Goal: Information Seeking & Learning: Learn about a topic

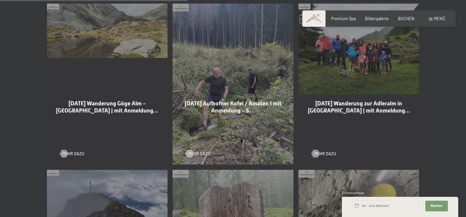
scroll to position [636, 0]
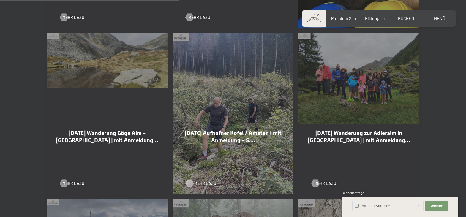
click at [208, 181] on span "Mehr dazu" at bounding box center [205, 184] width 22 height 6
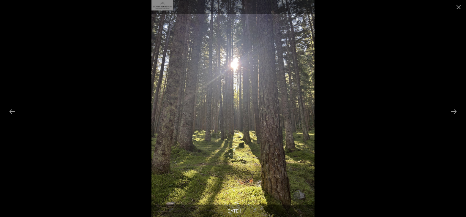
scroll to position [30, 0]
click at [457, 114] on button "Next slide" at bounding box center [454, 112] width 12 height 12
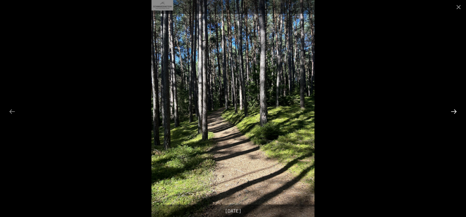
click at [456, 115] on button "Next slide" at bounding box center [454, 112] width 12 height 12
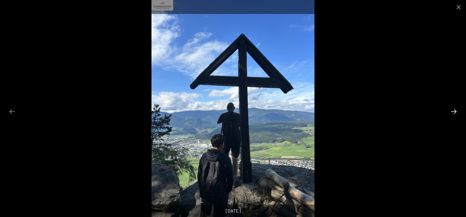
click at [456, 115] on button "Next slide" at bounding box center [454, 112] width 12 height 12
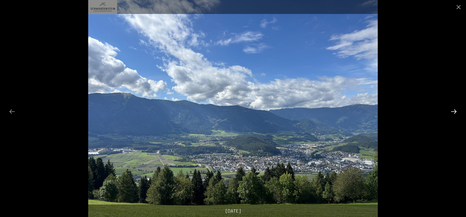
click at [456, 115] on button "Next slide" at bounding box center [454, 112] width 12 height 12
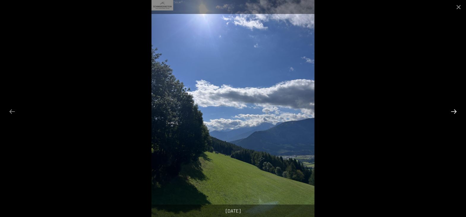
click at [456, 115] on button "Next slide" at bounding box center [454, 112] width 12 height 12
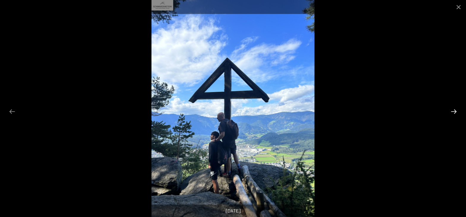
click at [456, 115] on button "Next slide" at bounding box center [454, 112] width 12 height 12
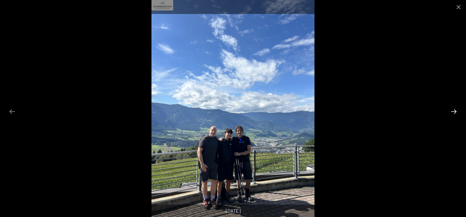
click at [456, 116] on button "Next slide" at bounding box center [454, 112] width 12 height 12
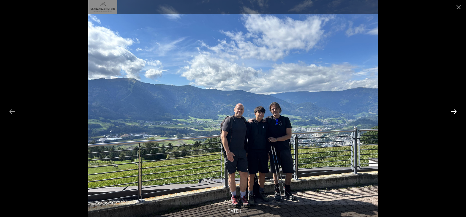
click at [456, 116] on button "Next slide" at bounding box center [454, 112] width 12 height 12
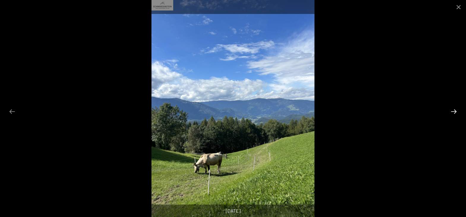
click at [456, 116] on button "Next slide" at bounding box center [454, 112] width 12 height 12
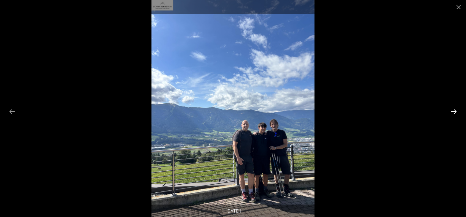
click at [456, 116] on button "Next slide" at bounding box center [454, 112] width 12 height 12
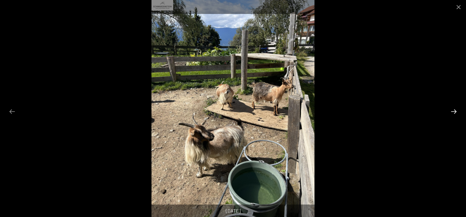
click at [456, 116] on button "Next slide" at bounding box center [454, 112] width 12 height 12
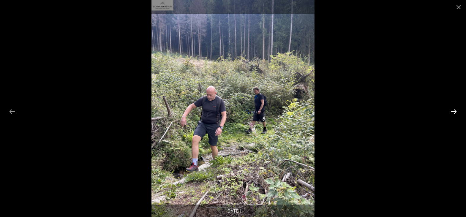
click at [456, 116] on button "Next slide" at bounding box center [454, 112] width 12 height 12
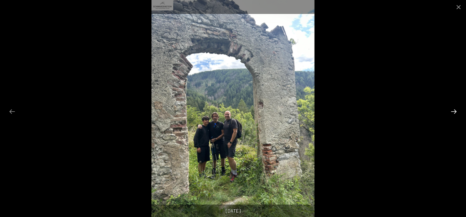
click at [456, 116] on button "Next slide" at bounding box center [454, 112] width 12 height 12
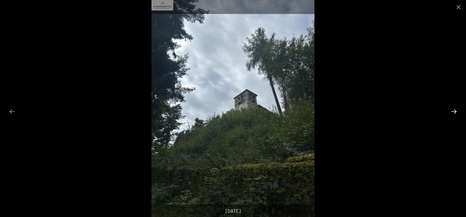
click at [456, 116] on button "Next slide" at bounding box center [454, 112] width 12 height 12
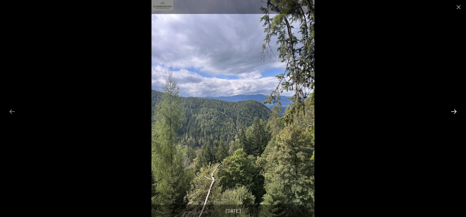
click at [456, 116] on button "Next slide" at bounding box center [454, 112] width 12 height 12
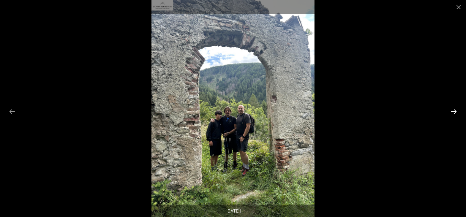
click at [456, 116] on button "Next slide" at bounding box center [454, 112] width 12 height 12
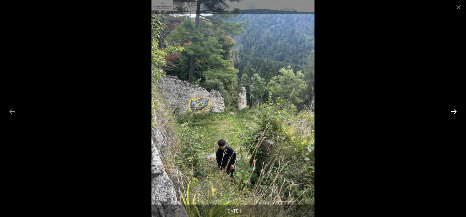
click at [456, 116] on button "Next slide" at bounding box center [454, 112] width 12 height 12
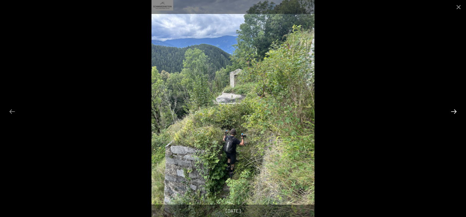
click at [456, 116] on button "Next slide" at bounding box center [454, 112] width 12 height 12
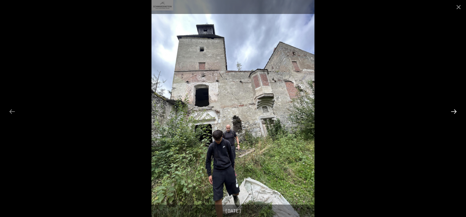
click at [456, 116] on button "Next slide" at bounding box center [454, 112] width 12 height 12
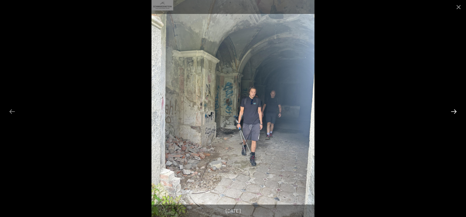
click at [456, 116] on button "Next slide" at bounding box center [454, 112] width 12 height 12
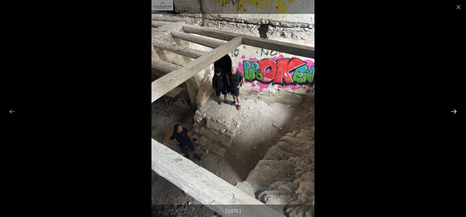
click at [455, 113] on button "Next slide" at bounding box center [454, 112] width 12 height 12
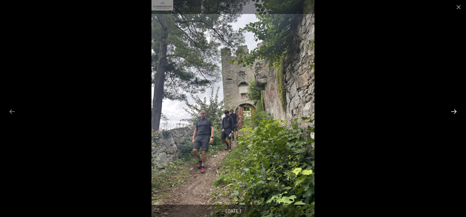
click at [455, 113] on button "Next slide" at bounding box center [454, 112] width 12 height 12
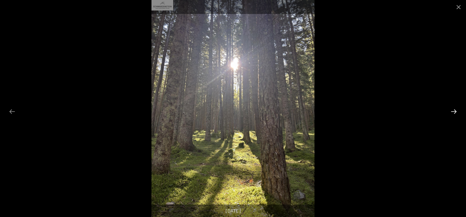
click at [455, 113] on button "Next slide" at bounding box center [454, 112] width 12 height 12
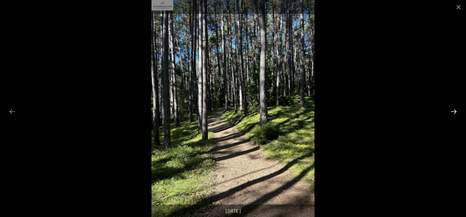
click at [455, 113] on button "Next slide" at bounding box center [454, 112] width 12 height 12
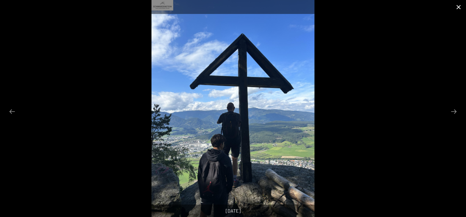
click at [457, 9] on button "Close gallery" at bounding box center [458, 7] width 15 height 14
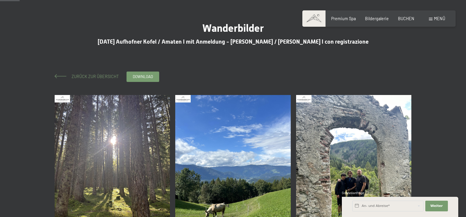
click at [106, 78] on span "Zurück zur Übersicht" at bounding box center [92, 76] width 51 height 5
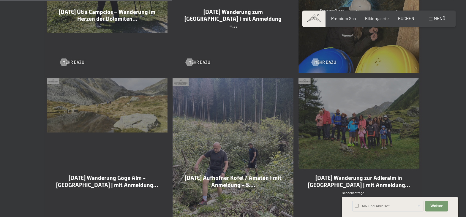
scroll to position [636, 0]
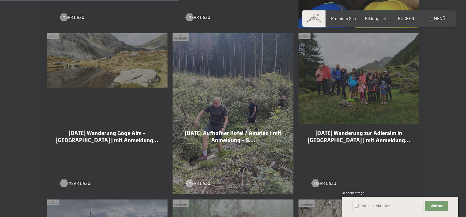
click at [72, 181] on span "Mehr dazu" at bounding box center [79, 184] width 22 height 6
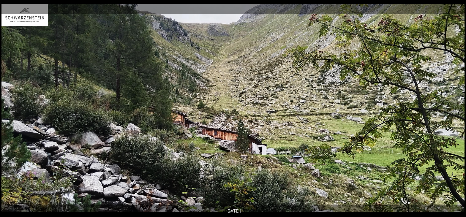
click at [450, 114] on button "Next slide" at bounding box center [454, 112] width 12 height 12
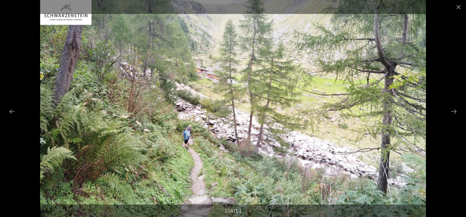
click at [450, 114] on button "Next slide" at bounding box center [454, 112] width 12 height 12
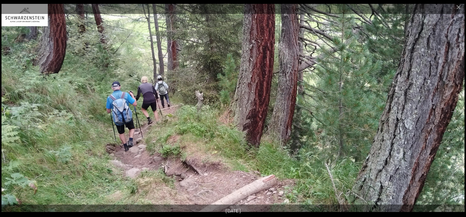
click at [450, 114] on button "Next slide" at bounding box center [454, 112] width 12 height 12
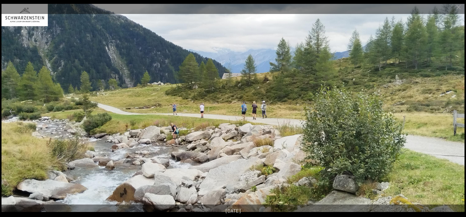
click at [450, 114] on button "Next slide" at bounding box center [454, 112] width 12 height 12
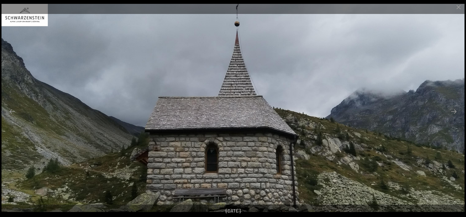
click at [450, 114] on button "Next slide" at bounding box center [454, 112] width 12 height 12
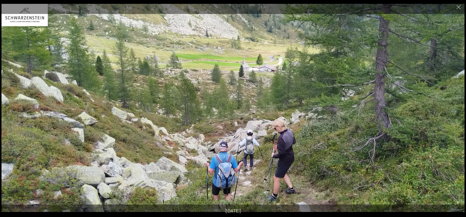
click at [450, 114] on button "Next slide" at bounding box center [454, 112] width 12 height 12
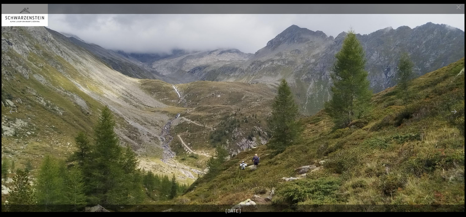
click at [450, 114] on button "Next slide" at bounding box center [454, 112] width 12 height 12
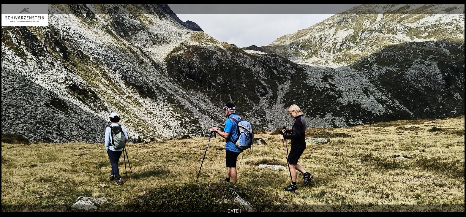
click at [450, 114] on button "Next slide" at bounding box center [454, 112] width 12 height 12
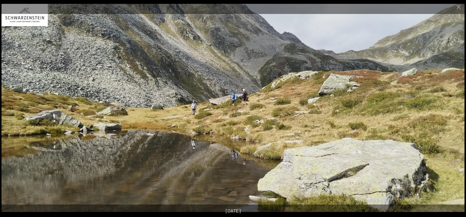
click at [450, 114] on button "Next slide" at bounding box center [454, 112] width 12 height 12
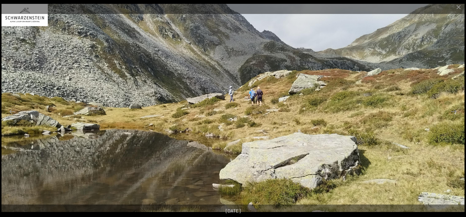
click at [450, 114] on button "Next slide" at bounding box center [454, 112] width 12 height 12
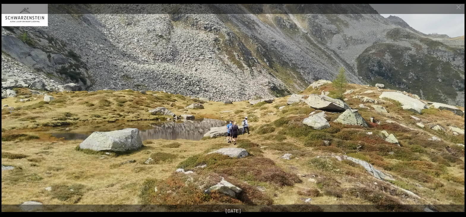
click at [450, 114] on button "Next slide" at bounding box center [454, 112] width 12 height 12
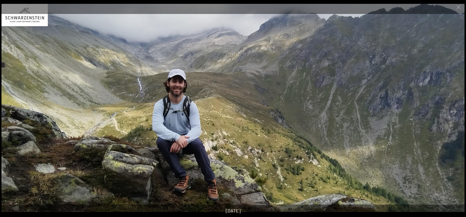
click at [450, 114] on button "Next slide" at bounding box center [454, 112] width 12 height 12
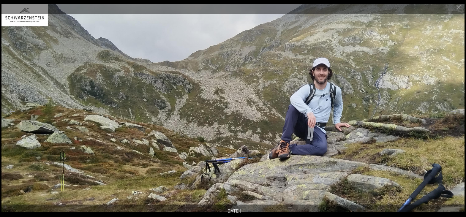
click at [450, 114] on button "Next slide" at bounding box center [454, 112] width 12 height 12
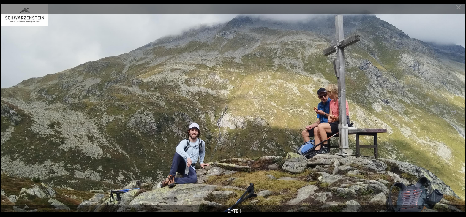
click at [450, 114] on button "Next slide" at bounding box center [454, 112] width 12 height 12
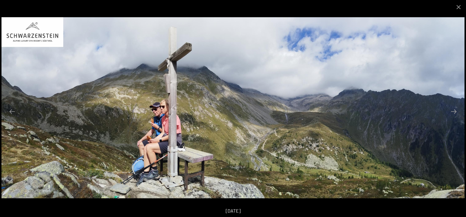
click at [450, 114] on button "Next slide" at bounding box center [454, 112] width 12 height 12
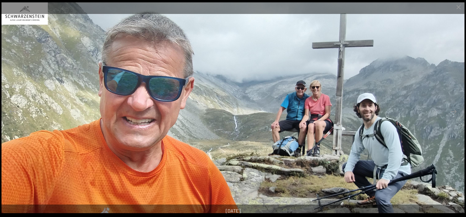
click at [450, 114] on button "Next slide" at bounding box center [454, 112] width 12 height 12
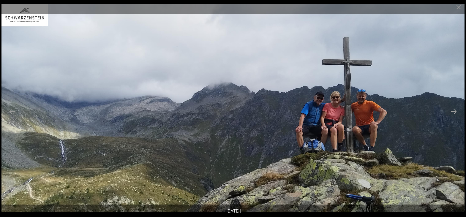
click at [450, 114] on button "Next slide" at bounding box center [454, 112] width 12 height 12
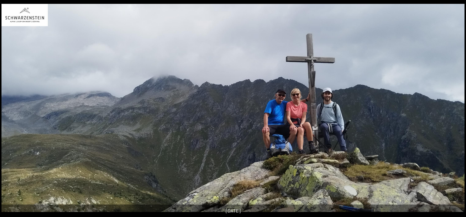
click at [451, 114] on button "Next slide" at bounding box center [457, 112] width 12 height 12
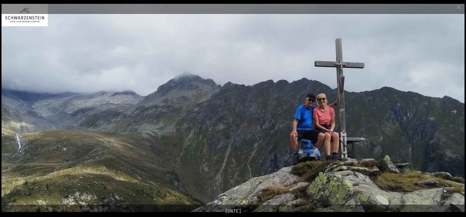
click at [450, 114] on button "Next slide" at bounding box center [454, 112] width 12 height 12
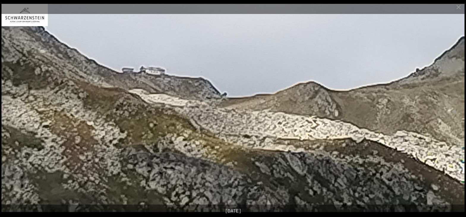
click at [450, 114] on button "Next slide" at bounding box center [454, 112] width 12 height 12
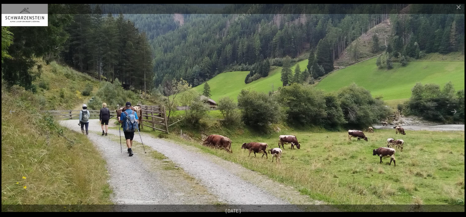
click at [450, 114] on button "Next slide" at bounding box center [454, 112] width 12 height 12
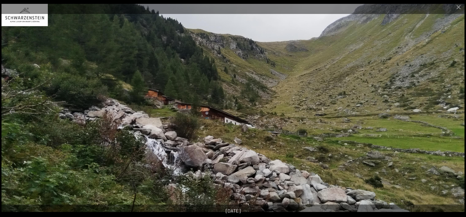
click at [450, 114] on button "Next slide" at bounding box center [454, 112] width 12 height 12
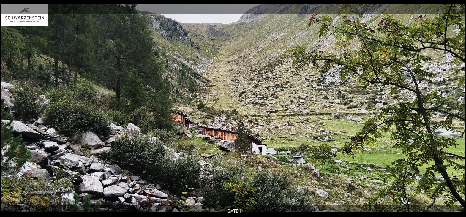
click at [450, 114] on button "Next slide" at bounding box center [454, 112] width 12 height 12
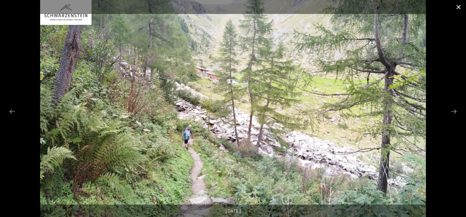
click at [457, 7] on button "Close gallery" at bounding box center [458, 7] width 15 height 14
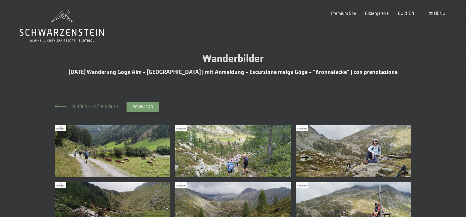
click at [92, 108] on span "Zurück zur Übersicht" at bounding box center [92, 106] width 51 height 5
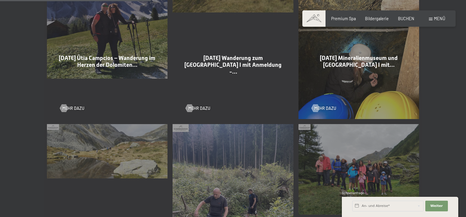
scroll to position [515, 0]
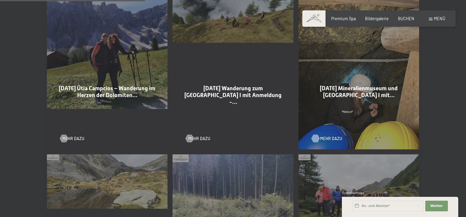
click at [329, 136] on span "Mehr dazu" at bounding box center [331, 139] width 22 height 6
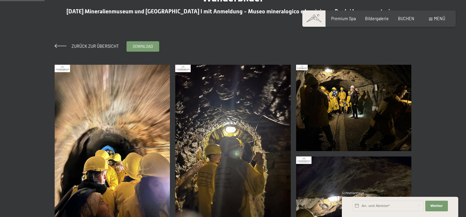
scroll to position [61, 0]
click at [88, 131] on img at bounding box center [113, 142] width 116 height 154
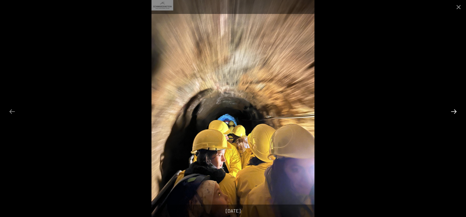
click at [451, 114] on button "Next slide" at bounding box center [454, 112] width 12 height 12
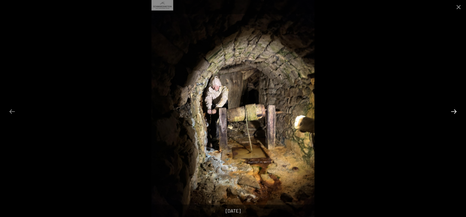
click at [451, 114] on button "Next slide" at bounding box center [454, 112] width 12 height 12
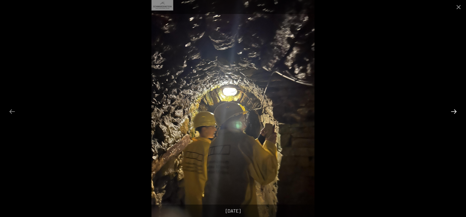
click at [451, 114] on button "Next slide" at bounding box center [454, 112] width 12 height 12
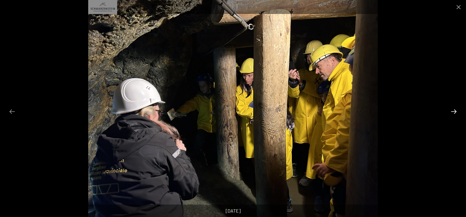
click at [451, 114] on button "Next slide" at bounding box center [454, 112] width 12 height 12
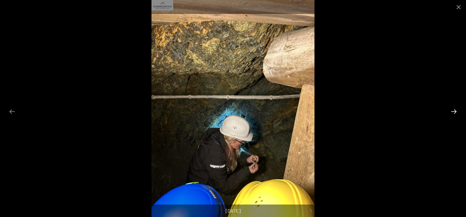
click at [451, 114] on button "Next slide" at bounding box center [454, 112] width 12 height 12
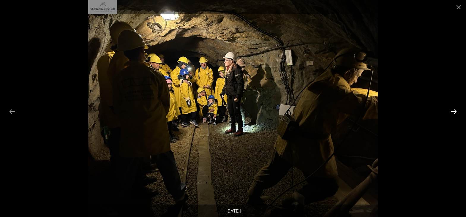
click at [451, 114] on button "Next slide" at bounding box center [454, 112] width 12 height 12
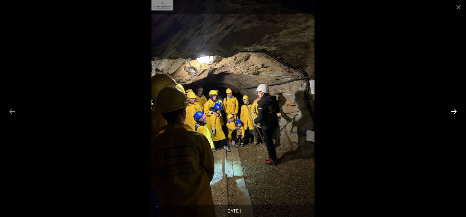
click at [451, 114] on button "Next slide" at bounding box center [454, 112] width 12 height 12
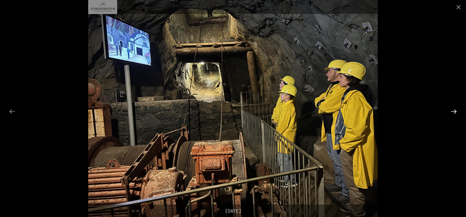
click at [451, 114] on button "Next slide" at bounding box center [454, 112] width 12 height 12
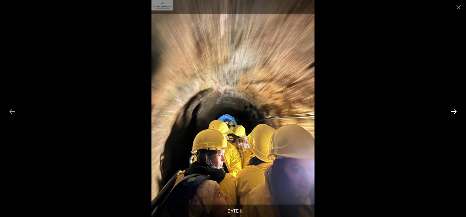
click at [451, 114] on button "Next slide" at bounding box center [454, 112] width 12 height 12
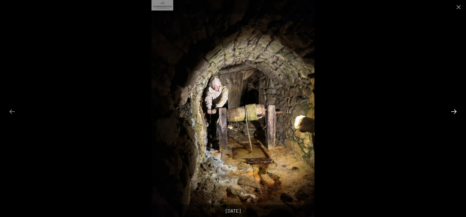
click at [451, 114] on button "Next slide" at bounding box center [454, 112] width 12 height 12
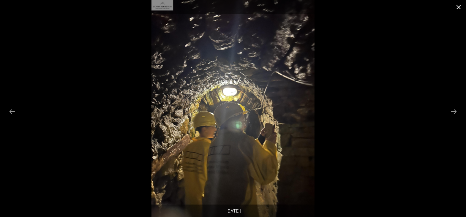
click at [456, 8] on button "Close gallery" at bounding box center [458, 7] width 15 height 14
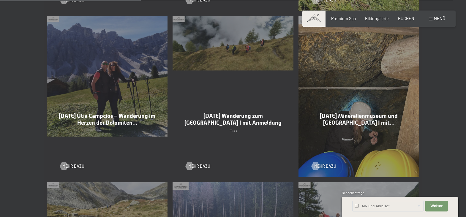
scroll to position [485, 0]
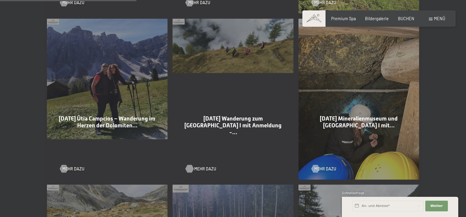
click at [196, 166] on span "Mehr dazu" at bounding box center [205, 169] width 22 height 6
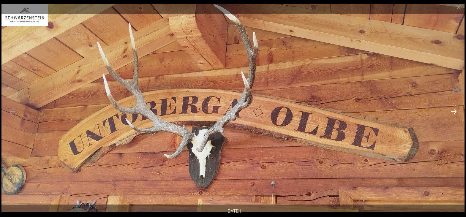
click at [454, 111] on button "Next slide" at bounding box center [454, 112] width 12 height 12
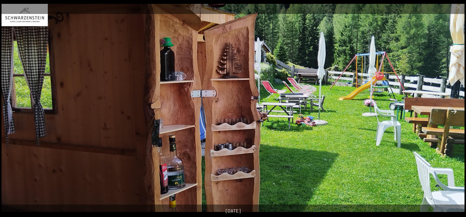
click at [454, 111] on button "Next slide" at bounding box center [454, 112] width 12 height 12
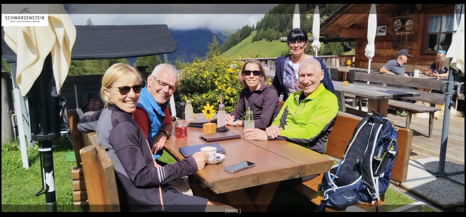
click at [454, 110] on button "Next slide" at bounding box center [454, 112] width 12 height 12
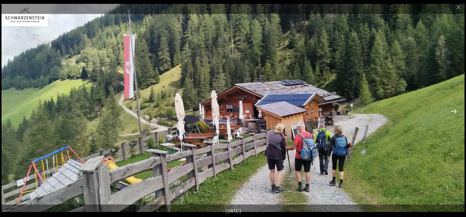
click at [454, 110] on button "Next slide" at bounding box center [454, 112] width 12 height 12
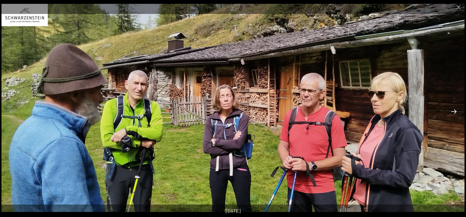
click at [453, 114] on button "Next slide" at bounding box center [454, 112] width 12 height 12
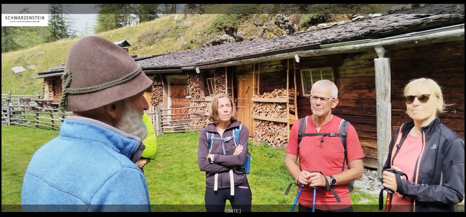
click at [453, 118] on img at bounding box center [232, 108] width 463 height 209
click at [453, 114] on button "Next slide" at bounding box center [454, 112] width 12 height 12
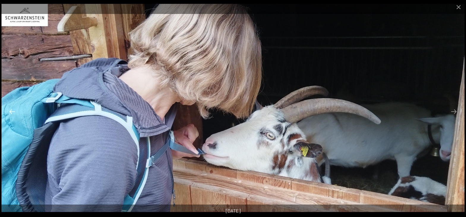
click at [11, 112] on button "Previous slide" at bounding box center [12, 112] width 12 height 12
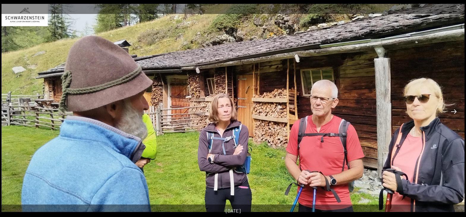
click at [456, 111] on button "Next slide" at bounding box center [454, 112] width 12 height 12
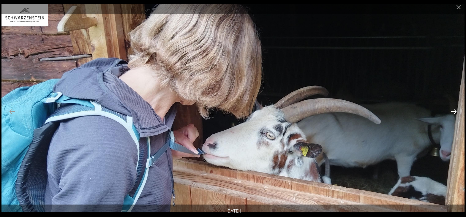
click at [456, 111] on button "Next slide" at bounding box center [454, 112] width 12 height 12
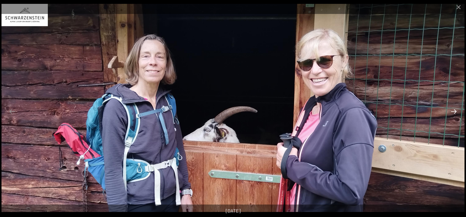
click at [451, 114] on button "Next slide" at bounding box center [454, 112] width 12 height 12
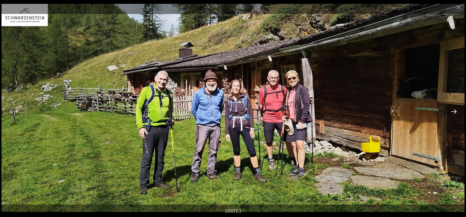
click at [456, 114] on button "Next slide" at bounding box center [454, 112] width 12 height 12
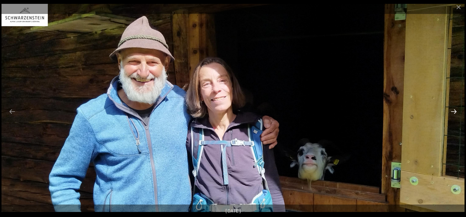
click at [453, 114] on button "Next slide" at bounding box center [454, 112] width 12 height 12
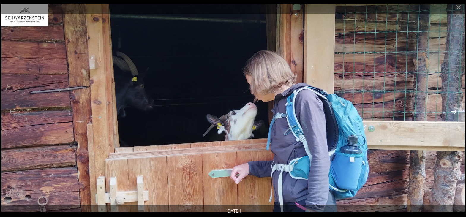
click at [453, 114] on button "Next slide" at bounding box center [454, 112] width 12 height 12
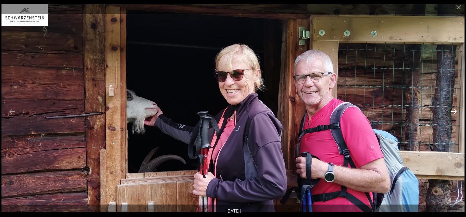
click at [453, 114] on button "Next slide" at bounding box center [454, 112] width 12 height 12
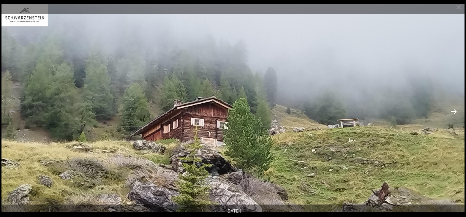
click at [453, 114] on button "Next slide" at bounding box center [454, 112] width 12 height 12
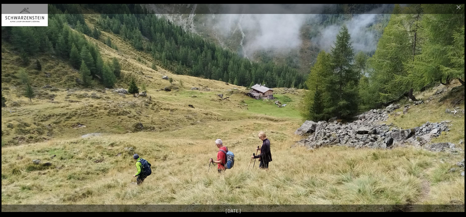
click at [453, 114] on button "Next slide" at bounding box center [454, 112] width 12 height 12
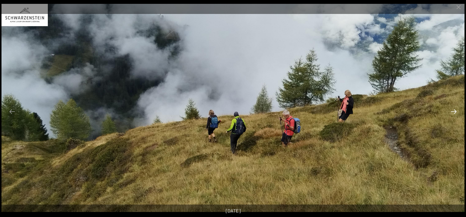
click at [453, 114] on button "Next slide" at bounding box center [454, 112] width 12 height 12
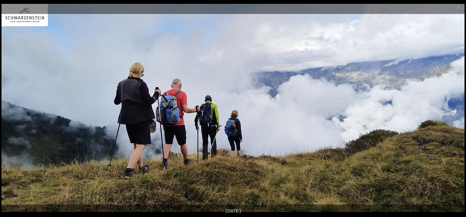
click at [453, 114] on button "Next slide" at bounding box center [454, 112] width 12 height 12
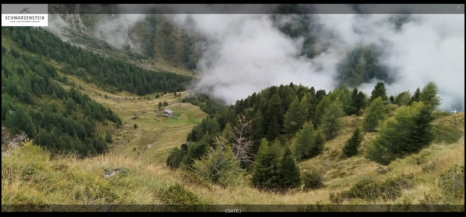
click at [453, 114] on button "Next slide" at bounding box center [454, 112] width 12 height 12
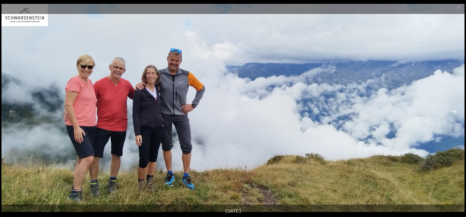
click at [453, 106] on button "Next slide" at bounding box center [454, 112] width 12 height 12
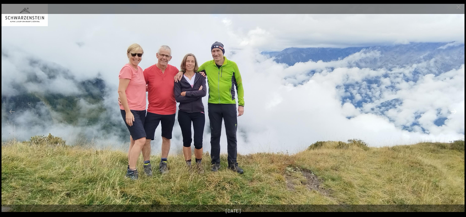
click at [456, 112] on button "Next slide" at bounding box center [454, 112] width 12 height 12
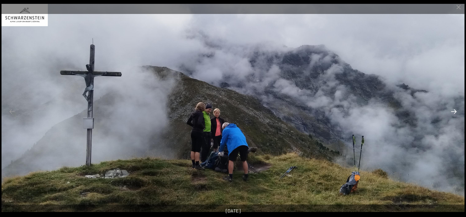
click at [456, 112] on button "Next slide" at bounding box center [454, 112] width 12 height 12
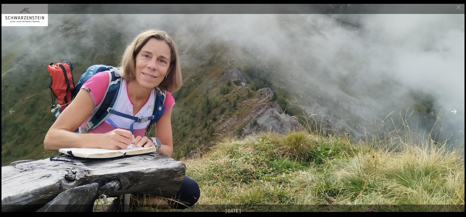
click at [456, 112] on button "Next slide" at bounding box center [454, 112] width 12 height 12
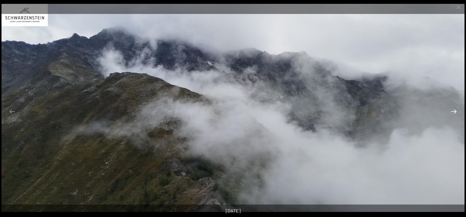
click at [456, 112] on button "Next slide" at bounding box center [454, 112] width 12 height 12
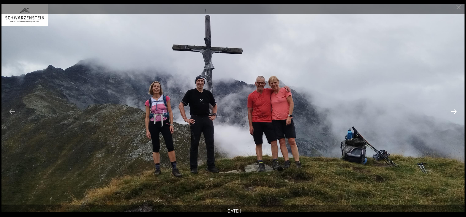
click at [455, 108] on button "Next slide" at bounding box center [454, 112] width 12 height 12
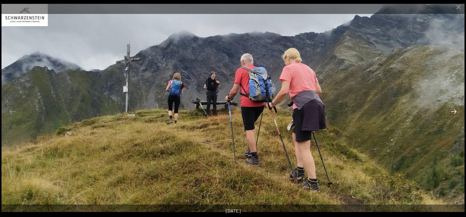
click at [455, 108] on button "Next slide" at bounding box center [454, 112] width 12 height 12
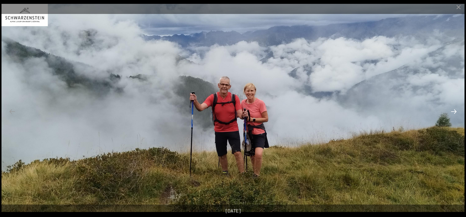
click at [455, 108] on button "Next slide" at bounding box center [454, 112] width 12 height 12
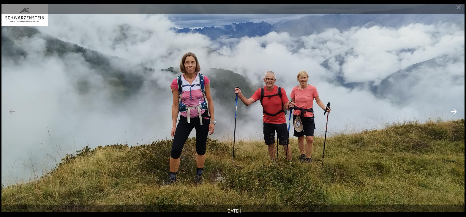
click at [458, 112] on button "Next slide" at bounding box center [454, 112] width 12 height 12
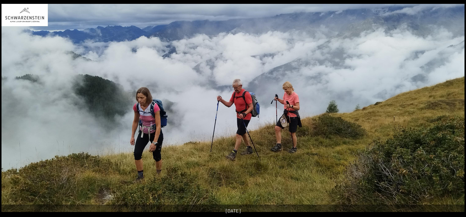
click at [458, 112] on button "Next slide" at bounding box center [457, 112] width 12 height 12
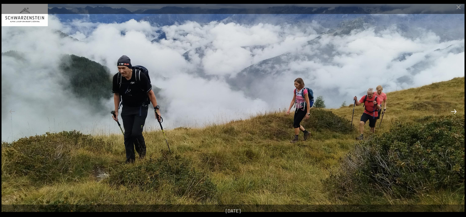
click at [458, 112] on button "Next slide" at bounding box center [454, 112] width 12 height 12
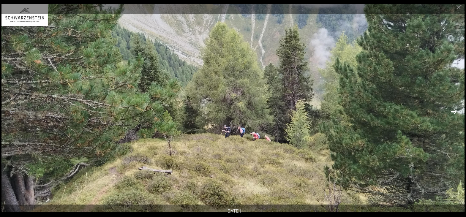
click at [458, 112] on button "Next slide" at bounding box center [454, 112] width 12 height 12
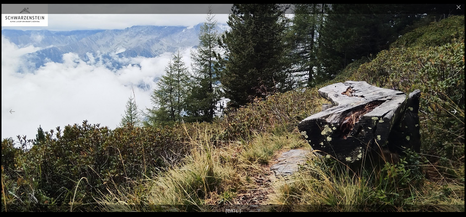
click at [458, 112] on button "Next slide" at bounding box center [454, 112] width 12 height 12
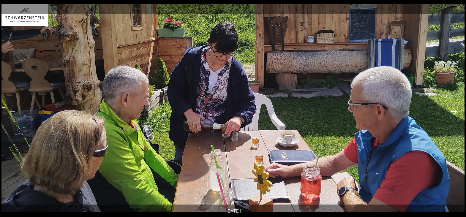
click at [454, 110] on button "Next slide" at bounding box center [454, 112] width 12 height 12
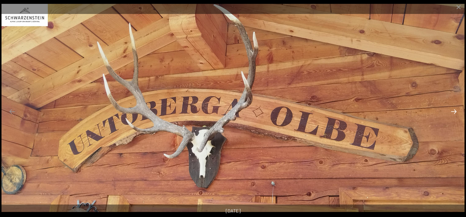
click at [453, 110] on button "Next slide" at bounding box center [454, 112] width 12 height 12
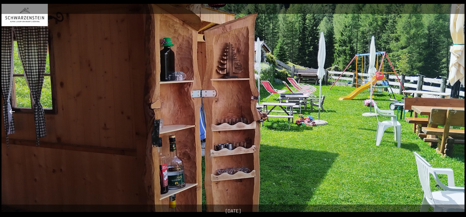
click at [11, 116] on button "Previous slide" at bounding box center [12, 112] width 12 height 12
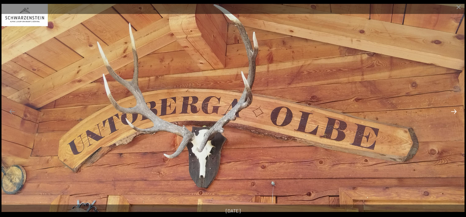
click at [454, 115] on button "Next slide" at bounding box center [454, 112] width 12 height 12
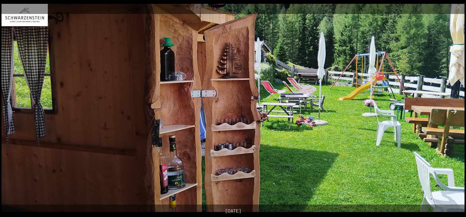
click at [454, 114] on button "Next slide" at bounding box center [454, 112] width 12 height 12
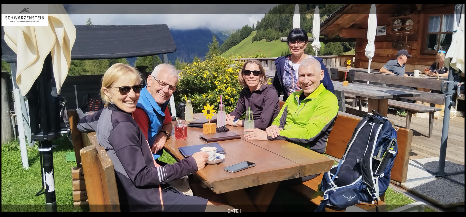
click at [455, 113] on button "Next slide" at bounding box center [454, 112] width 12 height 12
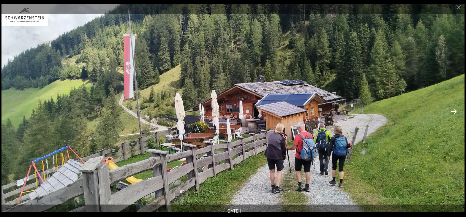
click at [455, 113] on button "Next slide" at bounding box center [454, 112] width 12 height 12
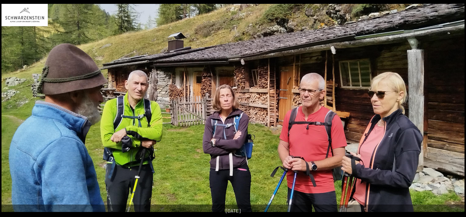
click at [455, 113] on button "Next slide" at bounding box center [457, 112] width 12 height 12
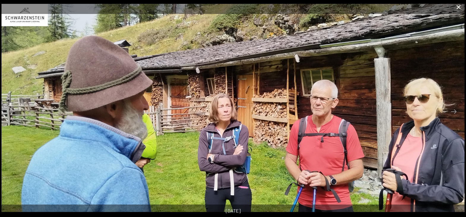
click at [460, 9] on button "Close gallery" at bounding box center [458, 7] width 15 height 14
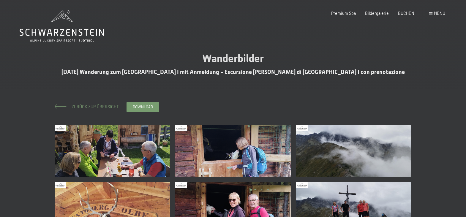
click at [95, 105] on span "Zurück zur Übersicht" at bounding box center [92, 106] width 51 height 5
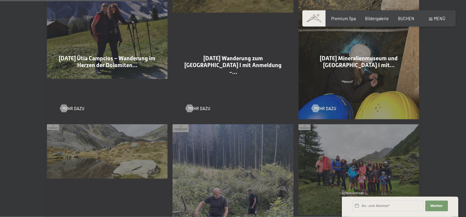
scroll to position [545, 0]
click at [76, 105] on span "Mehr dazu" at bounding box center [79, 108] width 22 height 6
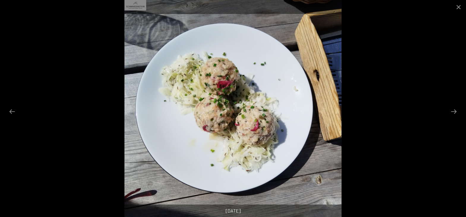
click at [455, 112] on button "Next slide" at bounding box center [454, 112] width 12 height 12
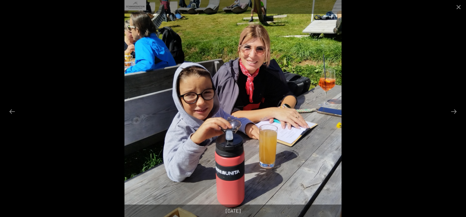
scroll to position [91, 0]
click at [455, 112] on button "Next slide" at bounding box center [454, 112] width 12 height 12
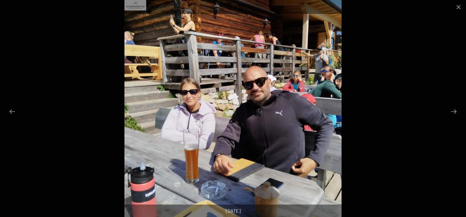
click at [455, 112] on button "Next slide" at bounding box center [454, 112] width 12 height 12
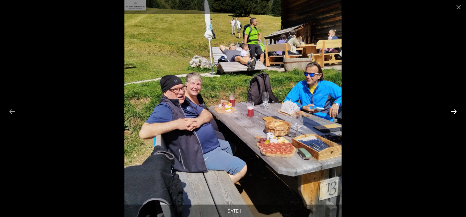
click at [455, 111] on button "Next slide" at bounding box center [454, 112] width 12 height 12
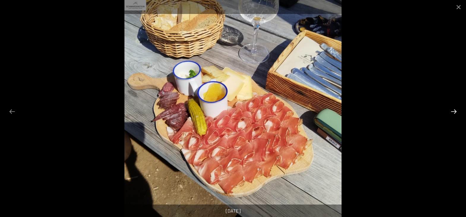
click at [455, 111] on button "Next slide" at bounding box center [454, 112] width 12 height 12
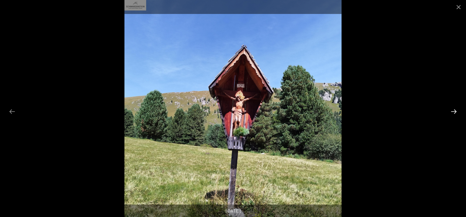
click at [455, 111] on button "Next slide" at bounding box center [454, 112] width 12 height 12
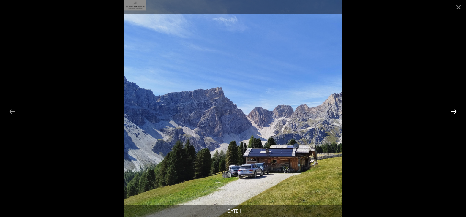
click at [455, 111] on button "Next slide" at bounding box center [454, 112] width 12 height 12
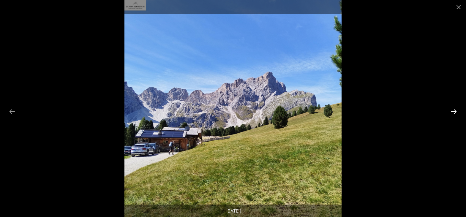
click at [455, 111] on button "Next slide" at bounding box center [454, 112] width 12 height 12
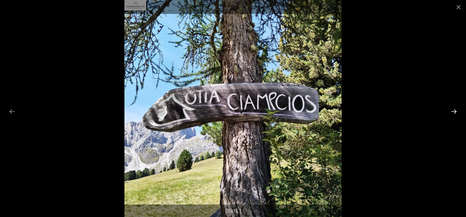
click at [455, 111] on button "Next slide" at bounding box center [454, 112] width 12 height 12
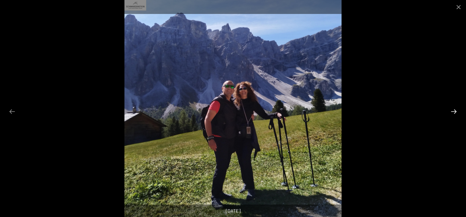
click at [455, 111] on button "Next slide" at bounding box center [454, 112] width 12 height 12
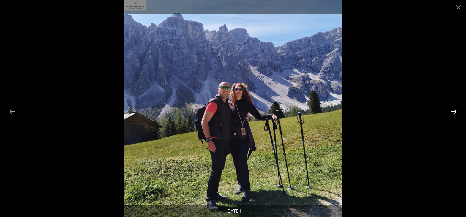
click at [455, 111] on button "Next slide" at bounding box center [454, 112] width 12 height 12
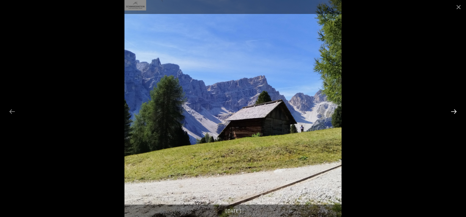
click at [455, 111] on button "Next slide" at bounding box center [454, 112] width 12 height 12
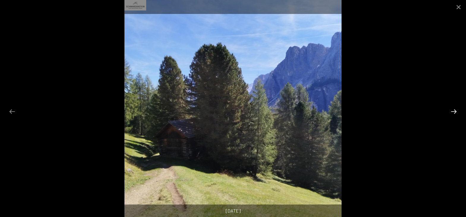
click at [455, 111] on button "Next slide" at bounding box center [454, 112] width 12 height 12
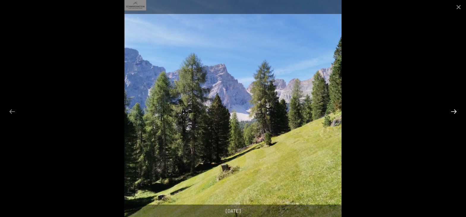
click at [455, 111] on button "Next slide" at bounding box center [454, 112] width 12 height 12
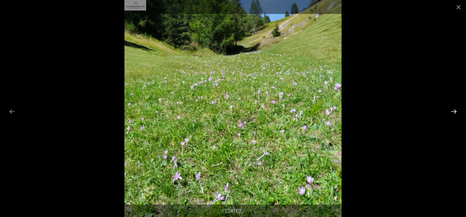
click at [455, 111] on button "Next slide" at bounding box center [454, 112] width 12 height 12
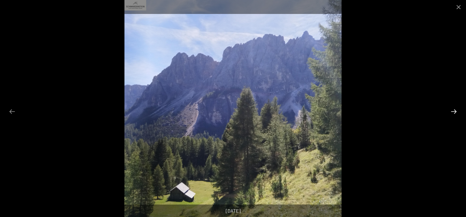
click at [455, 111] on button "Next slide" at bounding box center [454, 112] width 12 height 12
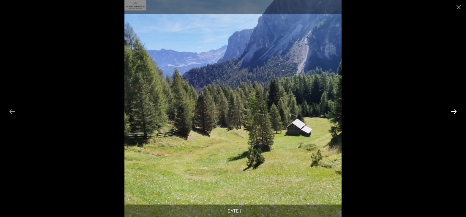
click at [455, 111] on button "Next slide" at bounding box center [454, 112] width 12 height 12
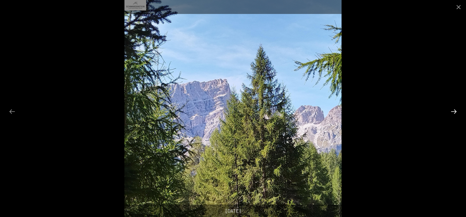
click at [455, 111] on button "Next slide" at bounding box center [454, 112] width 12 height 12
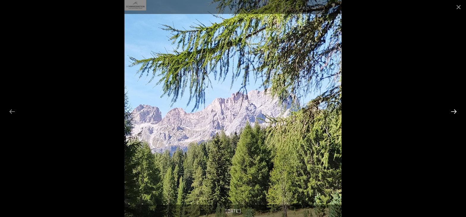
click at [455, 111] on button "Next slide" at bounding box center [454, 112] width 12 height 12
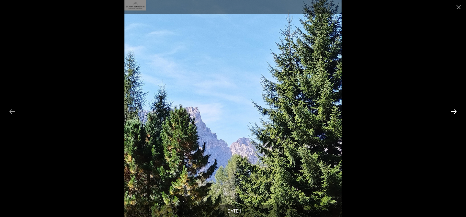
click at [455, 111] on button "Next slide" at bounding box center [454, 112] width 12 height 12
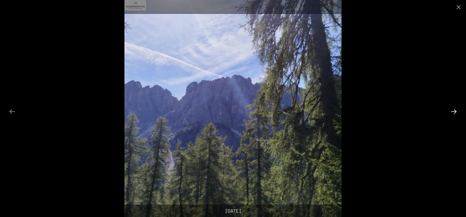
click at [455, 111] on button "Next slide" at bounding box center [454, 112] width 12 height 12
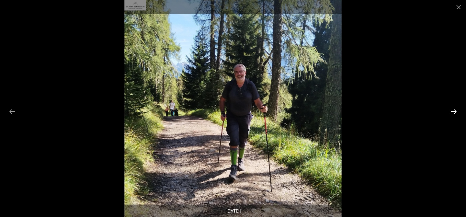
click at [455, 111] on button "Next slide" at bounding box center [454, 112] width 12 height 12
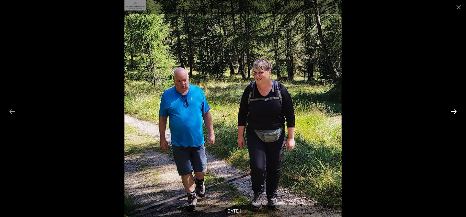
click at [455, 111] on button "Next slide" at bounding box center [454, 112] width 12 height 12
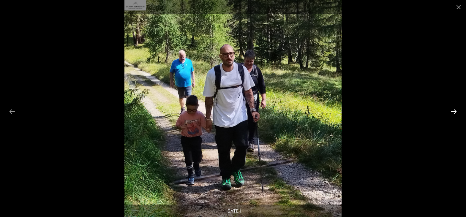
click at [455, 111] on button "Next slide" at bounding box center [454, 112] width 12 height 12
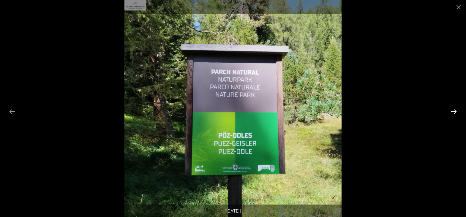
click at [455, 111] on button "Next slide" at bounding box center [454, 112] width 12 height 12
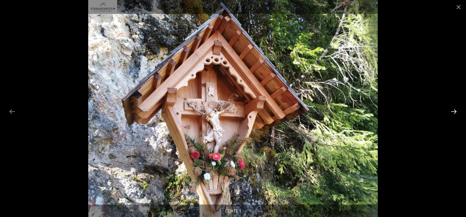
click at [455, 111] on button "Next slide" at bounding box center [454, 112] width 12 height 12
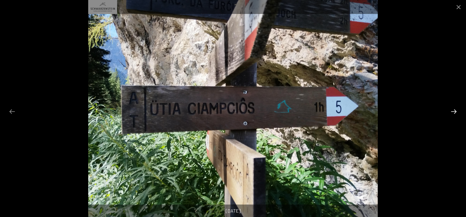
click at [455, 111] on button "Next slide" at bounding box center [454, 112] width 12 height 12
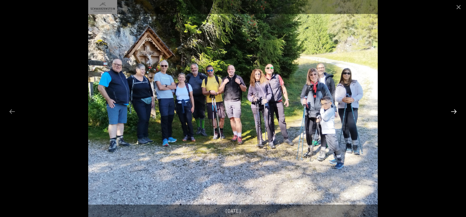
click at [455, 111] on button "Next slide" at bounding box center [454, 112] width 12 height 12
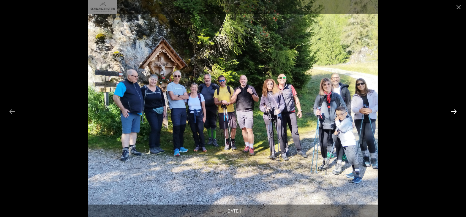
click at [455, 111] on button "Next slide" at bounding box center [454, 112] width 12 height 12
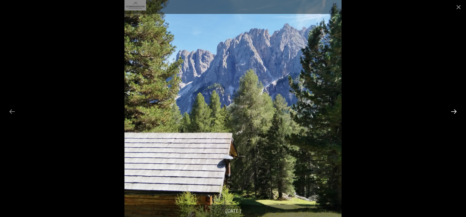
click at [455, 111] on button "Next slide" at bounding box center [454, 112] width 12 height 12
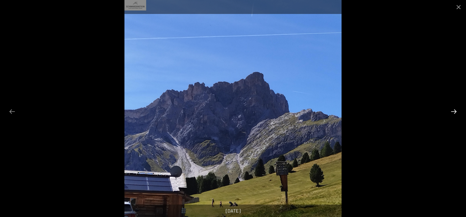
click at [455, 111] on button "Next slide" at bounding box center [454, 112] width 12 height 12
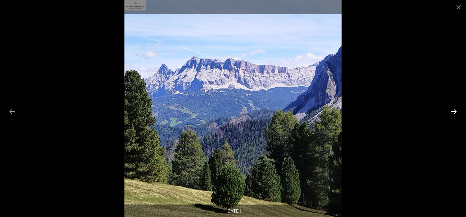
click at [455, 111] on button "Next slide" at bounding box center [454, 112] width 12 height 12
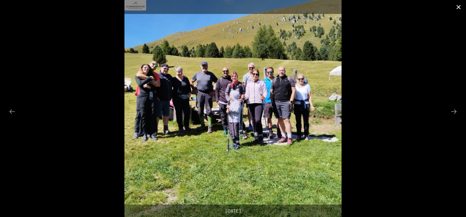
click at [458, 9] on button "Close gallery" at bounding box center [458, 7] width 15 height 14
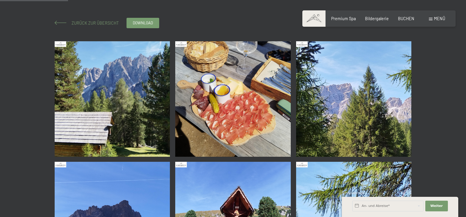
click at [98, 24] on span "Zurück zur Übersicht" at bounding box center [92, 22] width 51 height 5
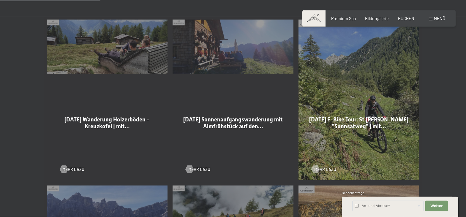
scroll to position [303, 0]
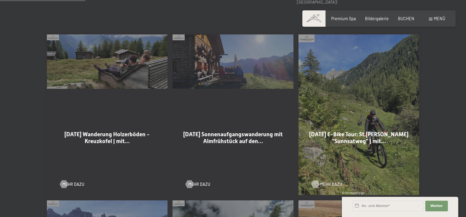
click at [324, 181] on span "Mehr dazu" at bounding box center [331, 184] width 22 height 6
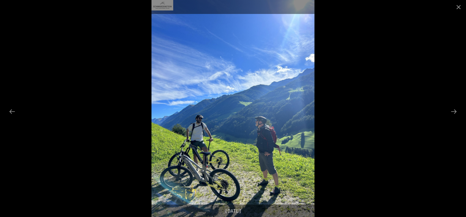
click at [455, 111] on button "Next slide" at bounding box center [454, 112] width 12 height 12
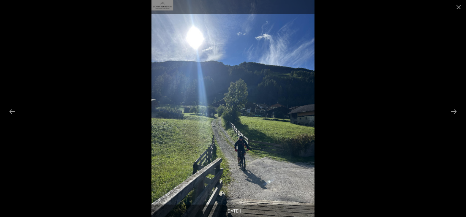
click at [455, 111] on button "Next slide" at bounding box center [454, 112] width 12 height 12
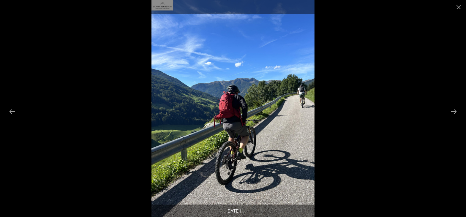
click at [455, 111] on button "Next slide" at bounding box center [454, 112] width 12 height 12
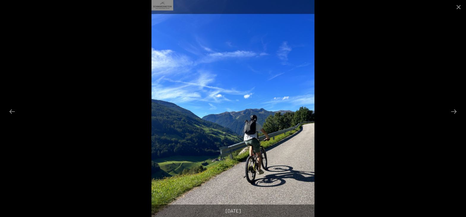
click at [455, 111] on button "Next slide" at bounding box center [454, 112] width 12 height 12
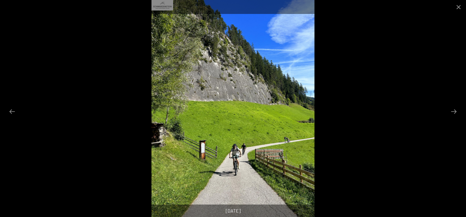
click at [455, 111] on button "Next slide" at bounding box center [454, 112] width 12 height 12
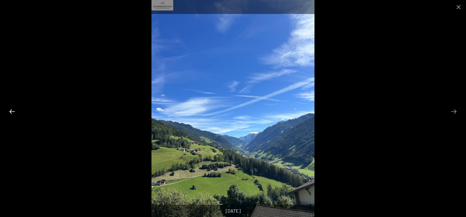
click at [9, 113] on button "Previous slide" at bounding box center [12, 112] width 12 height 12
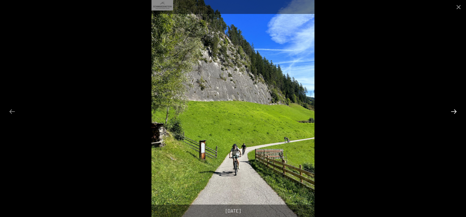
click at [457, 113] on button "Next slide" at bounding box center [454, 112] width 12 height 12
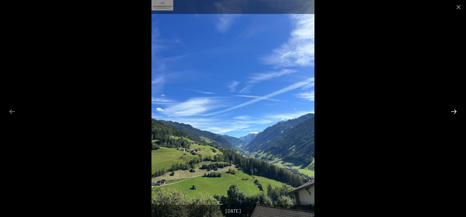
click at [457, 113] on button "Next slide" at bounding box center [454, 112] width 12 height 12
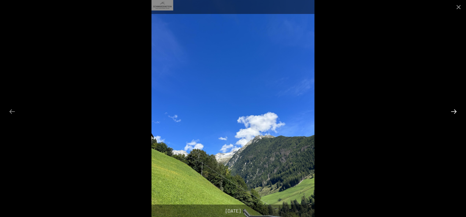
click at [457, 113] on button "Next slide" at bounding box center [454, 112] width 12 height 12
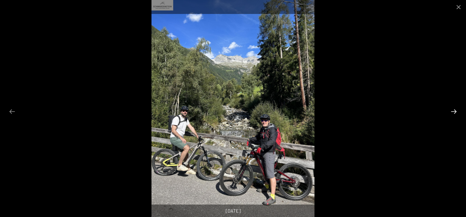
click at [457, 113] on button "Next slide" at bounding box center [454, 112] width 12 height 12
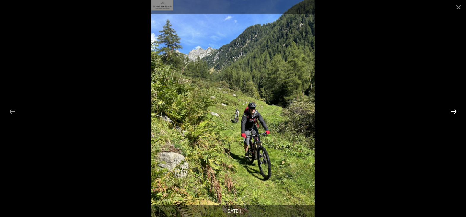
click at [457, 113] on button "Next slide" at bounding box center [454, 112] width 12 height 12
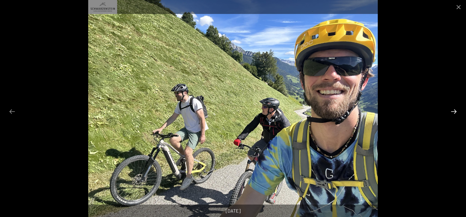
click at [457, 113] on button "Next slide" at bounding box center [454, 112] width 12 height 12
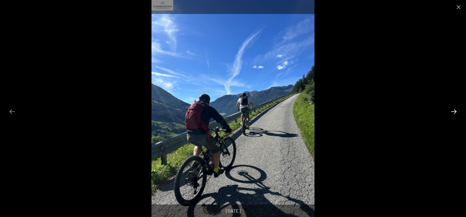
click at [457, 113] on button "Next slide" at bounding box center [454, 112] width 12 height 12
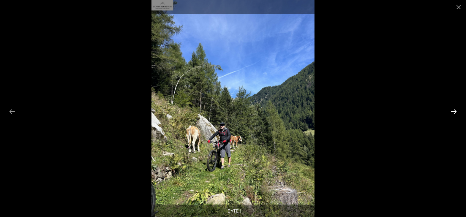
click at [457, 113] on button "Next slide" at bounding box center [454, 112] width 12 height 12
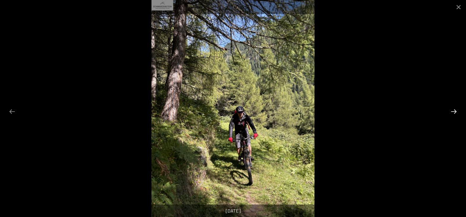
click at [457, 113] on button "Next slide" at bounding box center [454, 112] width 12 height 12
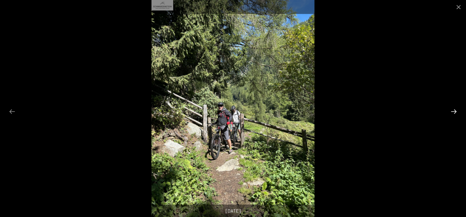
click at [457, 113] on button "Next slide" at bounding box center [454, 112] width 12 height 12
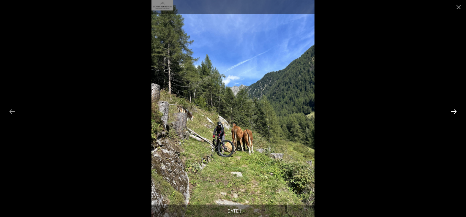
click at [457, 113] on button "Next slide" at bounding box center [454, 112] width 12 height 12
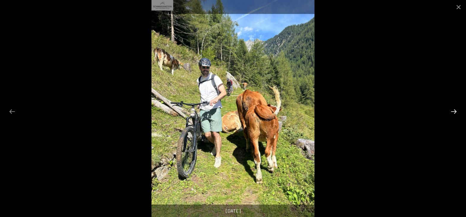
click at [457, 113] on button "Next slide" at bounding box center [454, 112] width 12 height 12
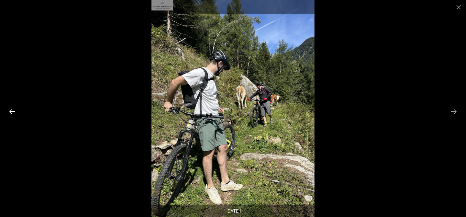
click at [8, 113] on button "Previous slide" at bounding box center [12, 112] width 12 height 12
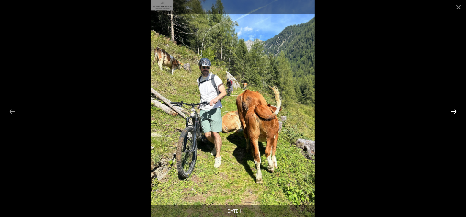
click button "Next slide"
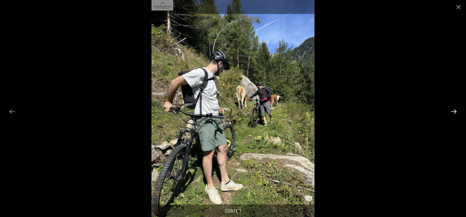
click button "Next slide"
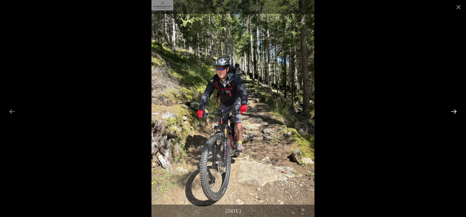
click button "Next slide"
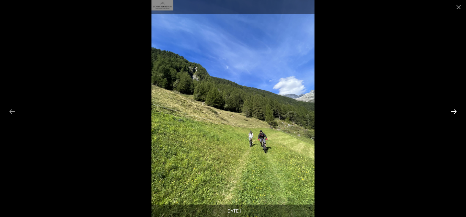
click button "Next slide"
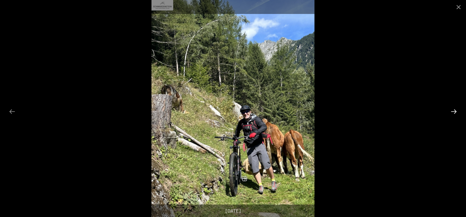
click button "Next slide"
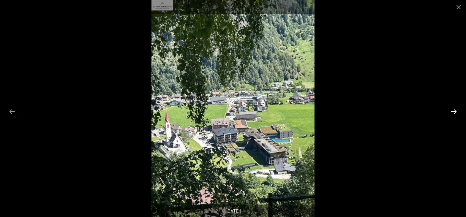
click button "Next slide"
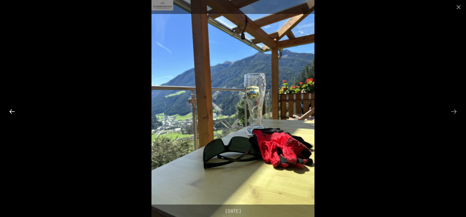
click button "Previous slide"
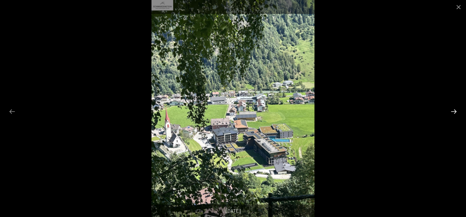
click button "Next slide"
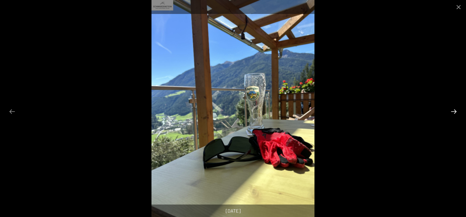
click button "Next slide"
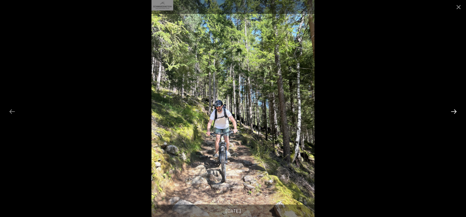
click button "Next slide"
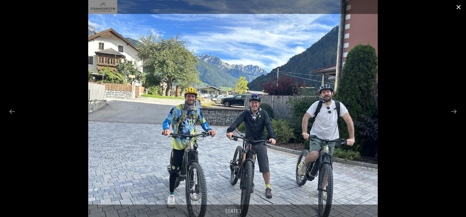
click button "Close gallery"
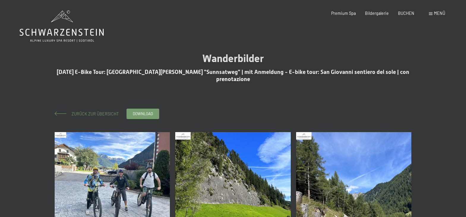
click span "Zurück zur Übersicht"
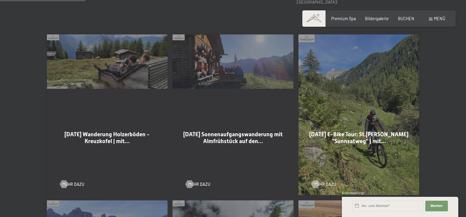
scroll to position [303, 0]
click at [198, 175] on div "Mehr dazu" at bounding box center [233, 181] width 94 height 14
click at [198, 181] on span "Mehr dazu" at bounding box center [205, 184] width 22 height 6
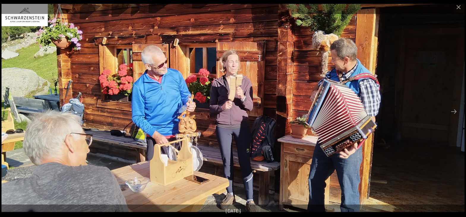
scroll to position [30, 0]
click at [455, 111] on button "Next slide" at bounding box center [454, 112] width 12 height 12
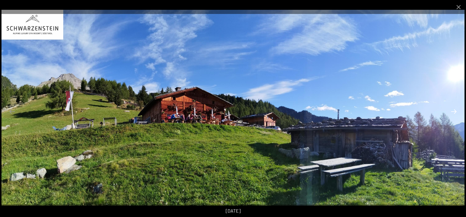
click at [455, 111] on button "Next slide" at bounding box center [454, 112] width 12 height 12
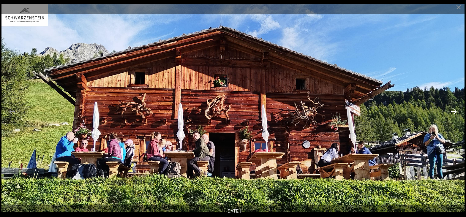
click at [455, 111] on button "Next slide" at bounding box center [454, 112] width 12 height 12
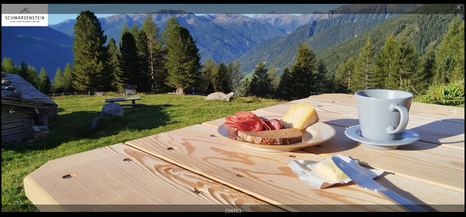
click at [455, 111] on button "Next slide" at bounding box center [454, 112] width 12 height 12
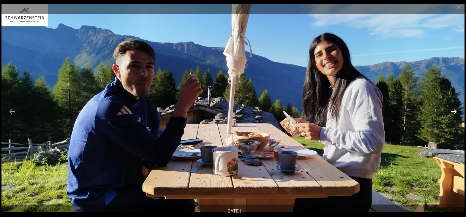
click at [455, 111] on button "Next slide" at bounding box center [454, 112] width 12 height 12
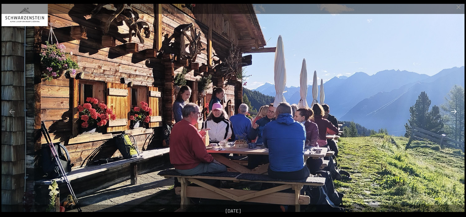
click at [455, 111] on button "Next slide" at bounding box center [454, 112] width 12 height 12
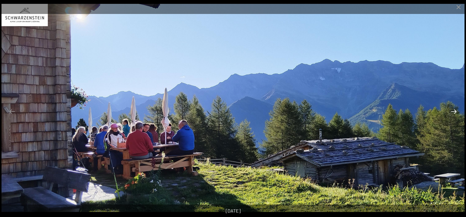
click at [455, 111] on button "Next slide" at bounding box center [454, 112] width 12 height 12
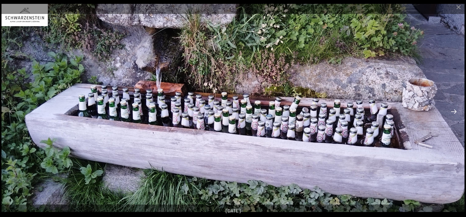
click at [455, 111] on button "Next slide" at bounding box center [454, 112] width 12 height 12
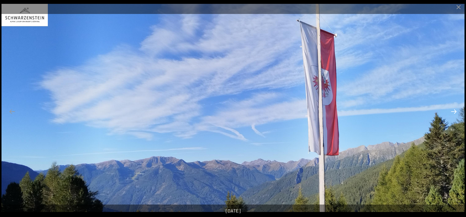
click at [455, 111] on button "Next slide" at bounding box center [454, 112] width 12 height 12
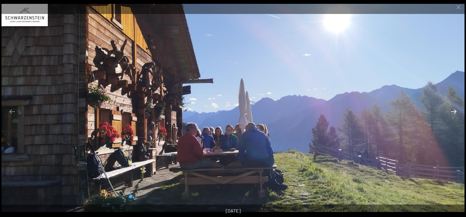
click at [455, 111] on button "Next slide" at bounding box center [454, 112] width 12 height 12
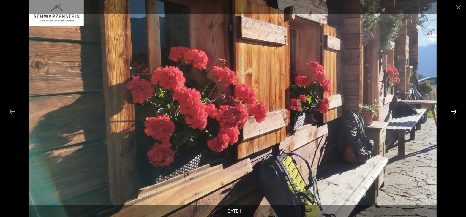
click at [455, 111] on button "Next slide" at bounding box center [454, 112] width 12 height 12
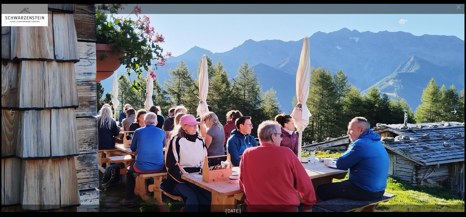
click at [455, 111] on button "Next slide" at bounding box center [454, 112] width 12 height 12
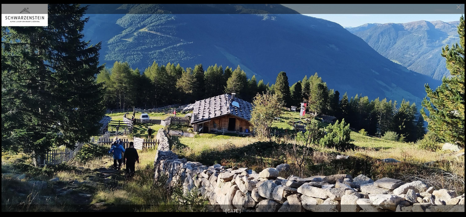
click at [455, 111] on button "Next slide" at bounding box center [454, 112] width 12 height 12
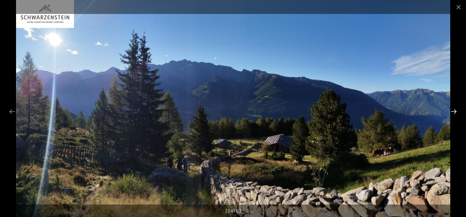
click at [455, 111] on button "Next slide" at bounding box center [454, 112] width 12 height 12
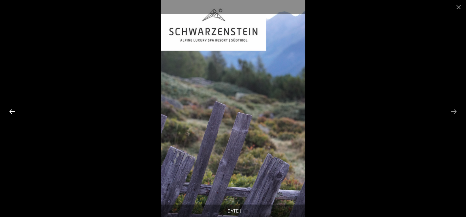
click at [15, 114] on button "Previous slide" at bounding box center [12, 112] width 12 height 12
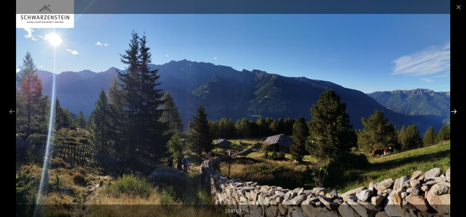
click at [453, 111] on button "Next slide" at bounding box center [454, 112] width 12 height 12
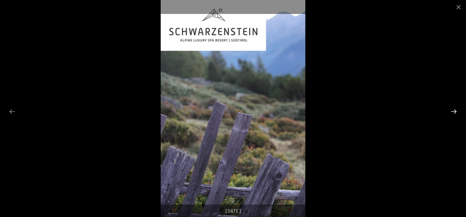
click at [453, 111] on button "Next slide" at bounding box center [454, 112] width 12 height 12
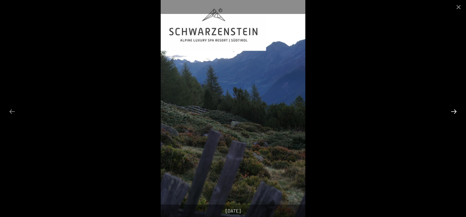
click at [453, 111] on button "Next slide" at bounding box center [454, 112] width 12 height 12
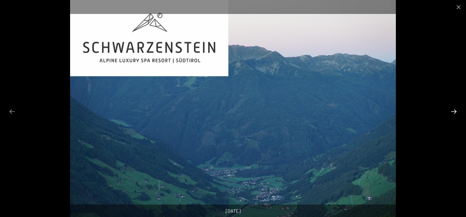
click at [453, 111] on button "Next slide" at bounding box center [454, 112] width 12 height 12
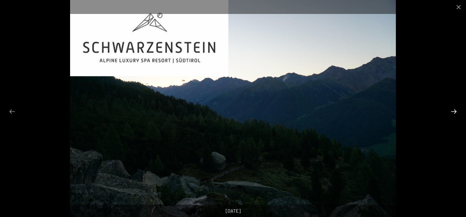
click at [453, 111] on button "Next slide" at bounding box center [454, 112] width 12 height 12
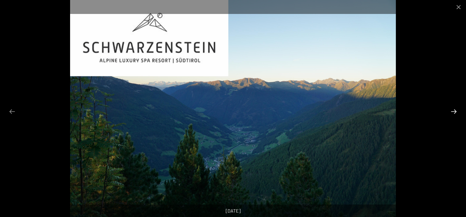
click at [453, 111] on button "Next slide" at bounding box center [454, 112] width 12 height 12
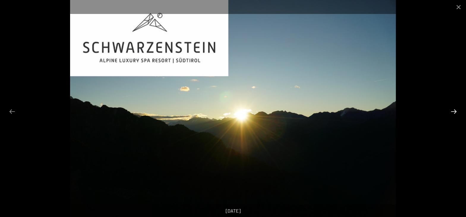
click at [453, 111] on button "Next slide" at bounding box center [454, 112] width 12 height 12
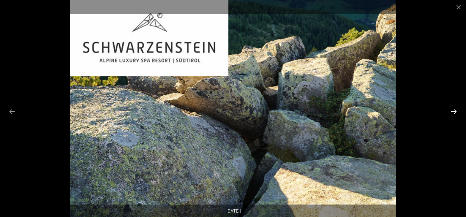
click at [453, 111] on button "Next slide" at bounding box center [454, 112] width 12 height 12
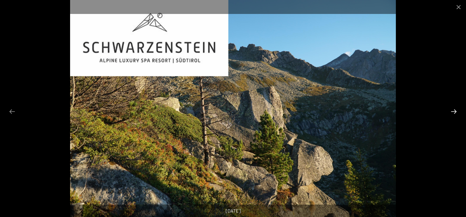
click at [453, 111] on button "Next slide" at bounding box center [454, 112] width 12 height 12
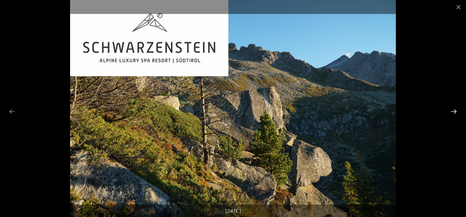
click at [453, 111] on button "Next slide" at bounding box center [454, 112] width 12 height 12
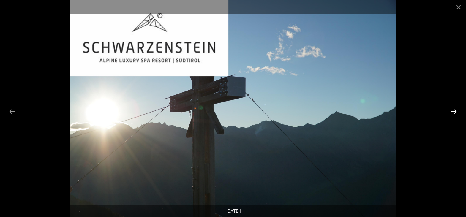
click at [453, 111] on button "Next slide" at bounding box center [454, 112] width 12 height 12
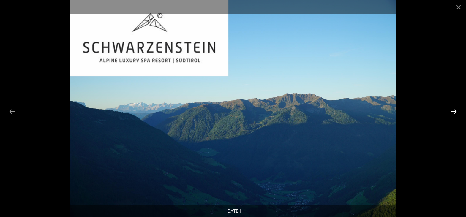
click at [453, 111] on button "Next slide" at bounding box center [454, 112] width 12 height 12
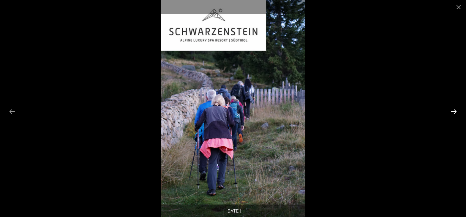
click at [453, 111] on button "Next slide" at bounding box center [454, 112] width 12 height 12
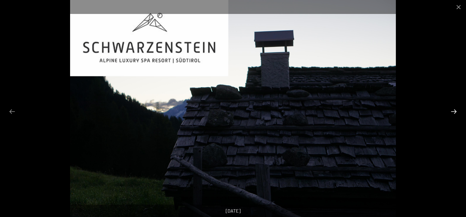
click at [453, 111] on button "Next slide" at bounding box center [454, 112] width 12 height 12
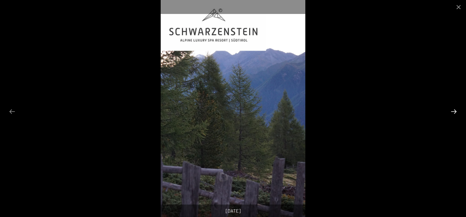
click at [453, 111] on button "Next slide" at bounding box center [454, 112] width 12 height 12
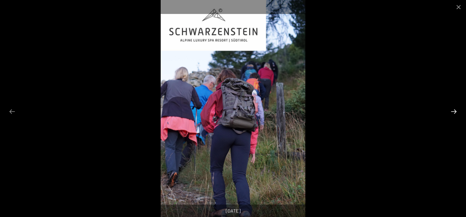
click at [454, 115] on button "Next slide" at bounding box center [454, 112] width 12 height 12
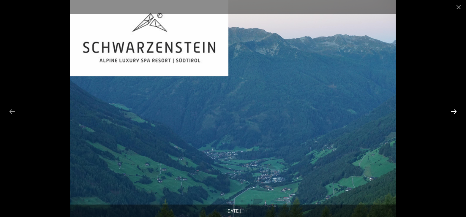
click at [454, 115] on button "Next slide" at bounding box center [454, 112] width 12 height 12
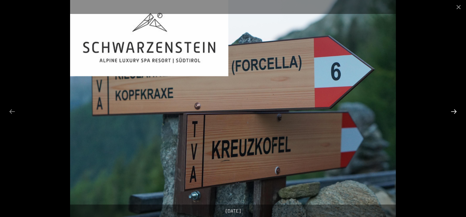
click at [454, 115] on button "Next slide" at bounding box center [454, 112] width 12 height 12
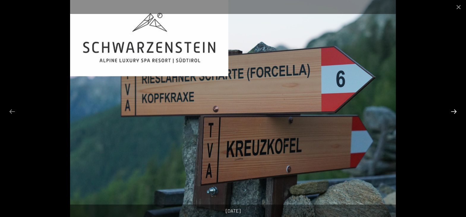
click at [454, 115] on button "Next slide" at bounding box center [454, 112] width 12 height 12
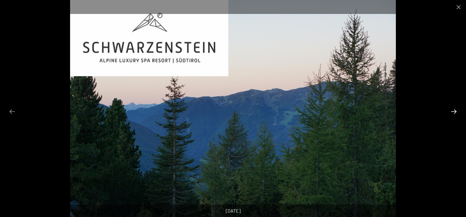
click at [454, 115] on button "Next slide" at bounding box center [454, 112] width 12 height 12
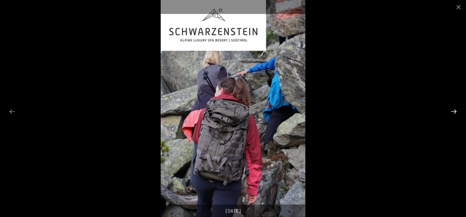
click at [454, 115] on button "Next slide" at bounding box center [454, 112] width 12 height 12
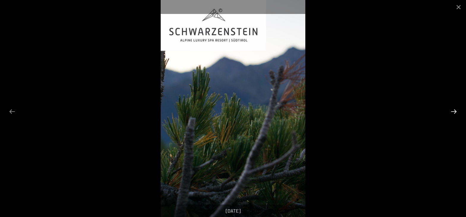
click at [454, 115] on button "Next slide" at bounding box center [454, 112] width 12 height 12
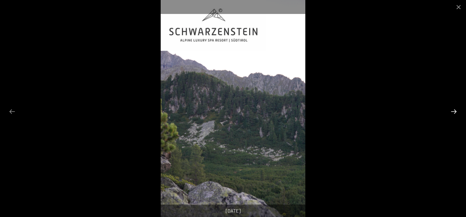
click at [454, 115] on button "Next slide" at bounding box center [454, 112] width 12 height 12
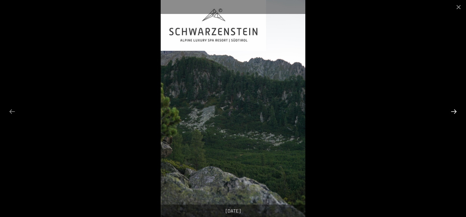
click at [454, 115] on button "Next slide" at bounding box center [454, 112] width 12 height 12
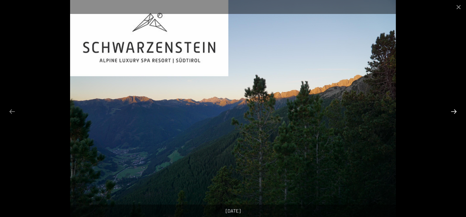
click at [454, 115] on button "Next slide" at bounding box center [454, 112] width 12 height 12
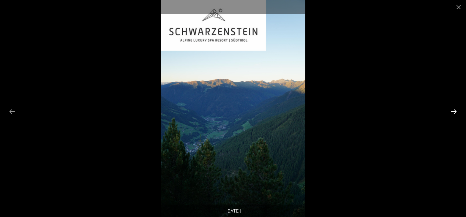
click at [454, 115] on button "Next slide" at bounding box center [454, 112] width 12 height 12
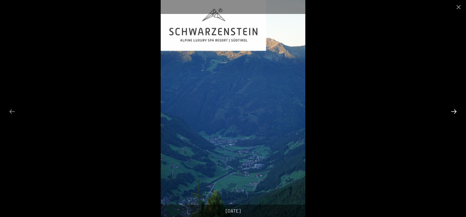
click at [454, 115] on button "Next slide" at bounding box center [454, 112] width 12 height 12
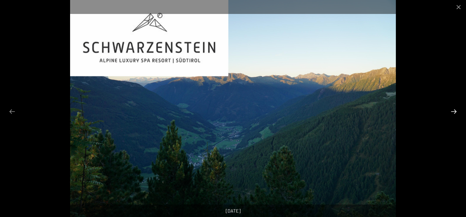
click at [454, 115] on button "Next slide" at bounding box center [454, 112] width 12 height 12
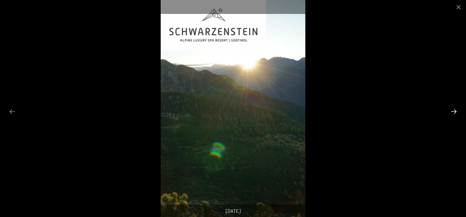
click at [454, 115] on button "Next slide" at bounding box center [454, 112] width 12 height 12
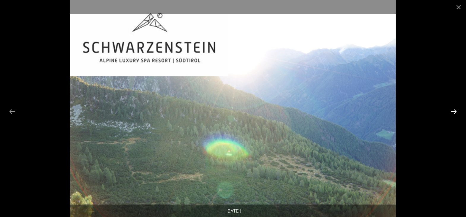
click at [454, 115] on button "Next slide" at bounding box center [454, 112] width 12 height 12
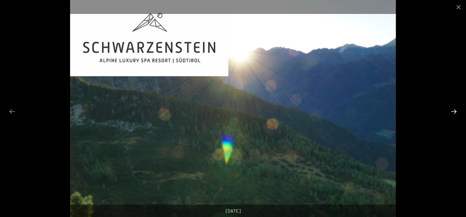
click at [454, 115] on button "Next slide" at bounding box center [454, 112] width 12 height 12
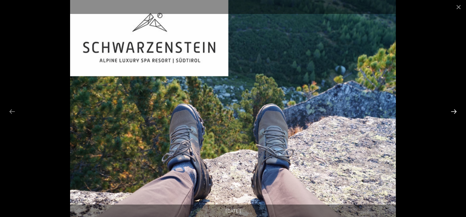
click at [454, 115] on button "Next slide" at bounding box center [454, 112] width 12 height 12
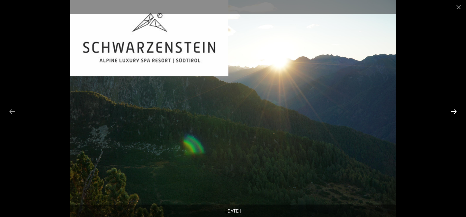
click at [454, 115] on button "Next slide" at bounding box center [454, 112] width 12 height 12
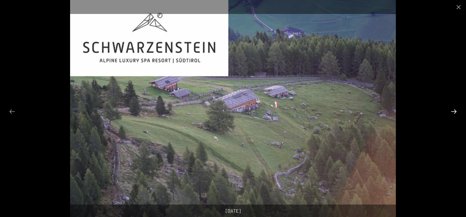
click at [455, 108] on button "Next slide" at bounding box center [454, 112] width 12 height 12
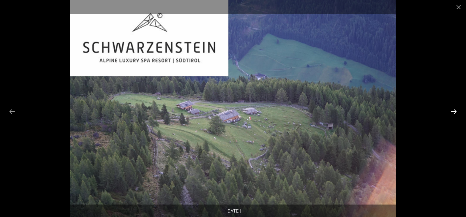
click at [455, 111] on button "Next slide" at bounding box center [454, 112] width 12 height 12
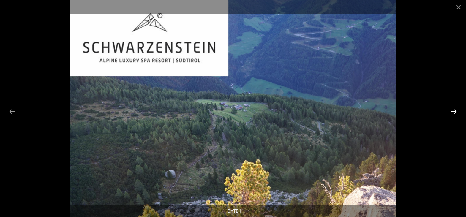
click at [455, 111] on button "Next slide" at bounding box center [454, 112] width 12 height 12
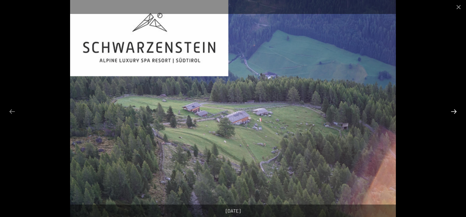
click at [455, 111] on button "Next slide" at bounding box center [454, 112] width 12 height 12
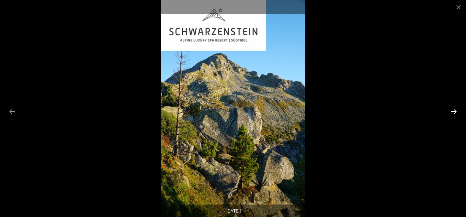
click at [455, 111] on button "Next slide" at bounding box center [454, 112] width 12 height 12
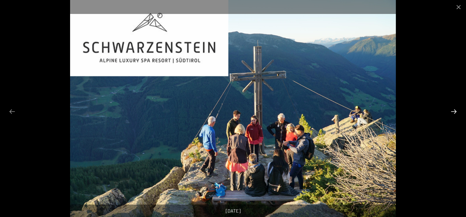
click at [455, 111] on button "Next slide" at bounding box center [454, 112] width 12 height 12
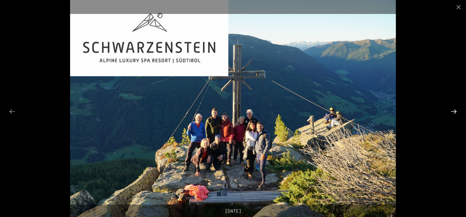
click at [455, 111] on button "Next slide" at bounding box center [454, 112] width 12 height 12
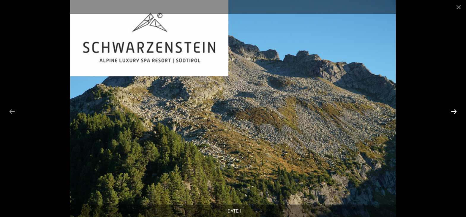
click at [455, 111] on button "Next slide" at bounding box center [454, 112] width 12 height 12
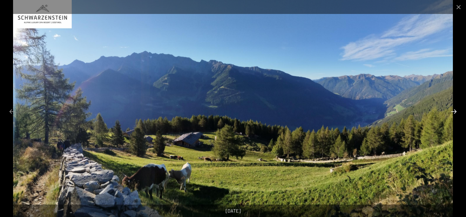
click at [455, 111] on button "Next slide" at bounding box center [454, 112] width 12 height 12
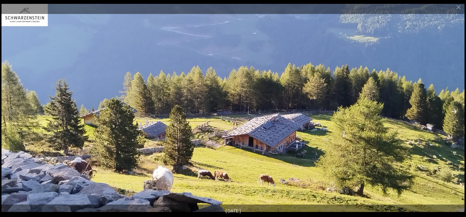
click at [455, 111] on button "Next slide" at bounding box center [454, 112] width 12 height 12
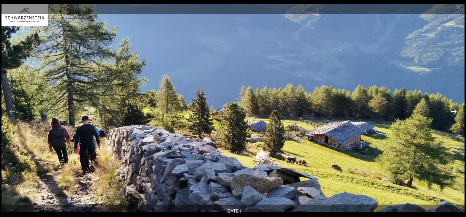
click at [455, 111] on button "Next slide" at bounding box center [454, 112] width 12 height 12
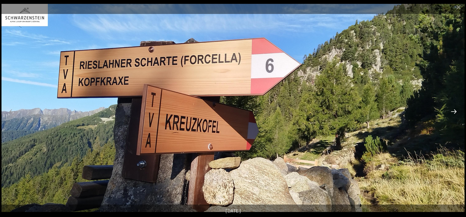
click at [455, 111] on button "Next slide" at bounding box center [454, 112] width 12 height 12
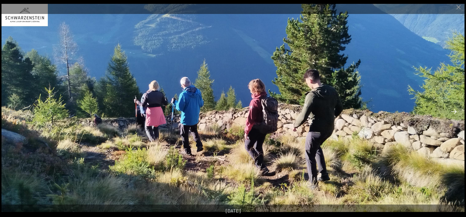
click at [455, 111] on button "Next slide" at bounding box center [454, 112] width 12 height 12
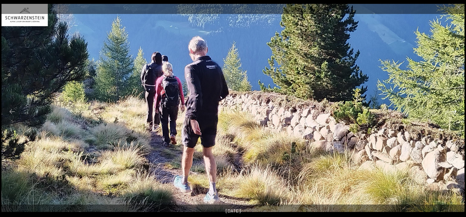
click at [455, 111] on button "Next slide" at bounding box center [454, 112] width 12 height 12
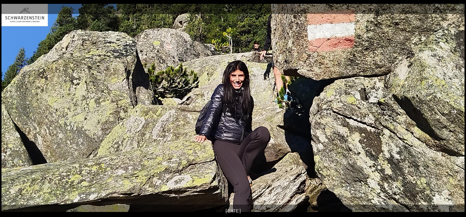
click at [455, 111] on button "Next slide" at bounding box center [454, 112] width 12 height 12
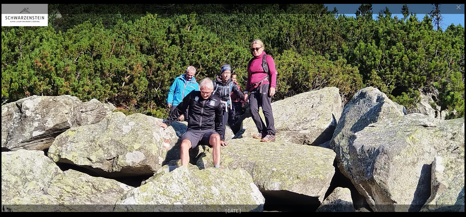
click at [455, 112] on button "Next slide" at bounding box center [454, 112] width 12 height 12
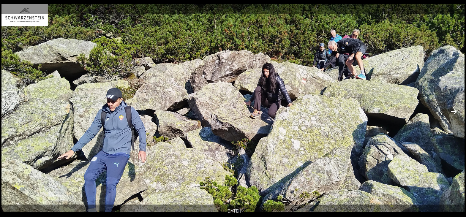
click at [455, 112] on button "Next slide" at bounding box center [454, 112] width 12 height 12
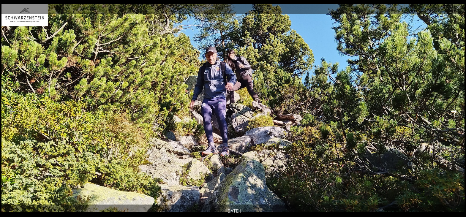
click at [455, 112] on button "Next slide" at bounding box center [454, 112] width 12 height 12
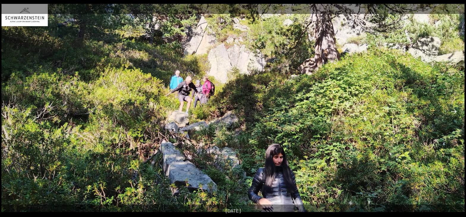
click at [455, 112] on button "Next slide" at bounding box center [454, 112] width 12 height 12
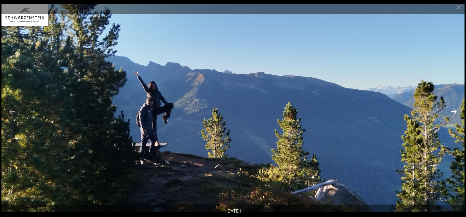
click at [455, 112] on button "Next slide" at bounding box center [454, 112] width 12 height 12
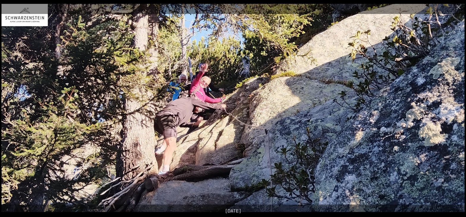
click at [455, 112] on button "Next slide" at bounding box center [454, 112] width 12 height 12
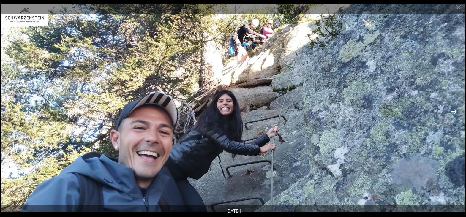
click at [455, 112] on button "Next slide" at bounding box center [454, 112] width 12 height 12
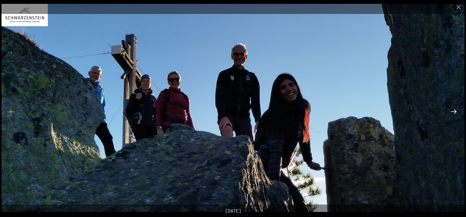
click at [455, 112] on button "Next slide" at bounding box center [454, 112] width 12 height 12
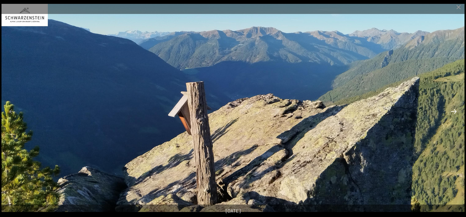
click at [455, 112] on button "Next slide" at bounding box center [454, 112] width 12 height 12
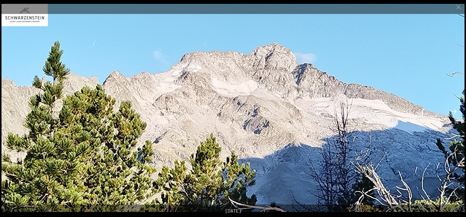
click at [455, 112] on button "Next slide" at bounding box center [454, 112] width 12 height 12
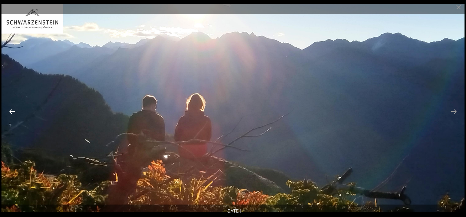
click at [13, 114] on button "Previous slide" at bounding box center [12, 112] width 12 height 12
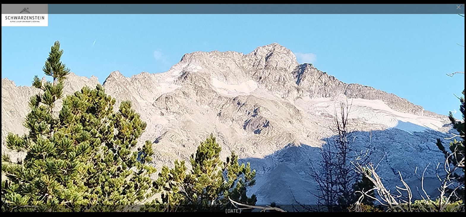
click at [458, 113] on button "Next slide" at bounding box center [454, 112] width 12 height 12
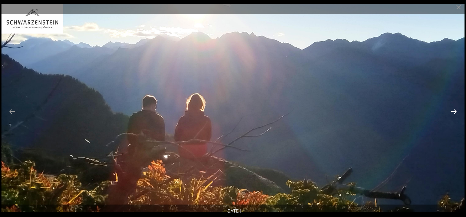
click at [458, 113] on button "Next slide" at bounding box center [454, 112] width 12 height 12
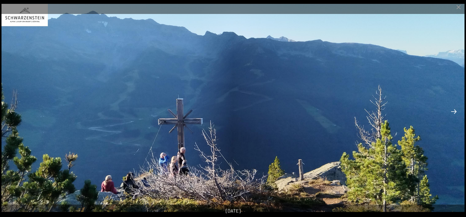
click at [458, 113] on button "Next slide" at bounding box center [454, 112] width 12 height 12
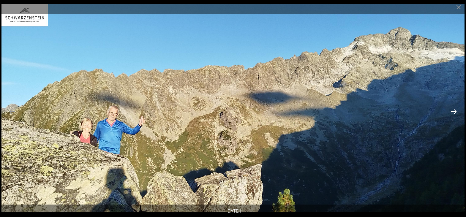
click at [458, 113] on button "Next slide" at bounding box center [454, 112] width 12 height 12
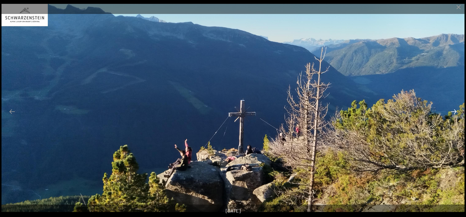
click at [458, 113] on button "Next slide" at bounding box center [454, 112] width 12 height 12
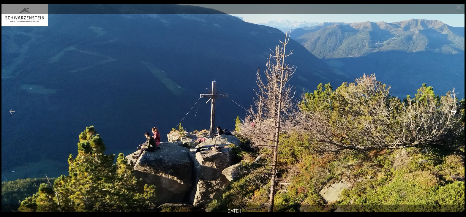
click at [458, 113] on button "Next slide" at bounding box center [454, 112] width 12 height 12
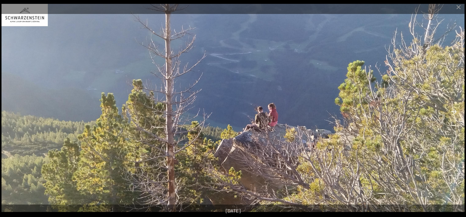
click at [458, 113] on button "Next slide" at bounding box center [454, 112] width 12 height 12
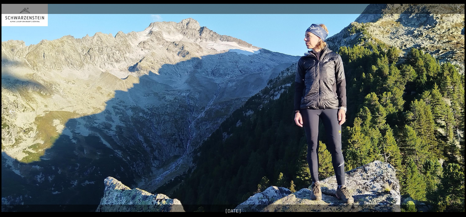
click at [9, 116] on button "Previous slide" at bounding box center [12, 112] width 12 height 12
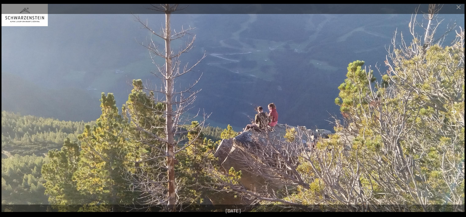
click at [452, 114] on button "Next slide" at bounding box center [454, 112] width 12 height 12
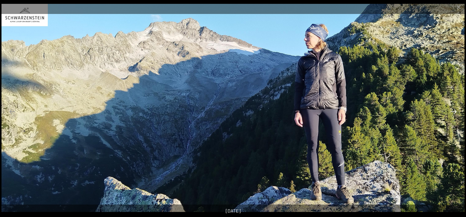
click at [452, 113] on button "Next slide" at bounding box center [454, 112] width 12 height 12
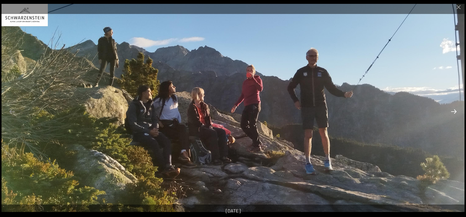
click at [452, 113] on button "Next slide" at bounding box center [454, 112] width 12 height 12
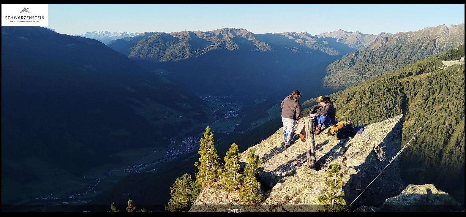
click at [452, 113] on button "Next slide" at bounding box center [457, 112] width 12 height 12
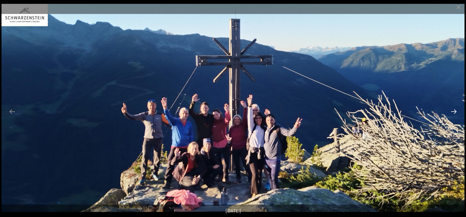
click at [452, 113] on button "Next slide" at bounding box center [454, 112] width 12 height 12
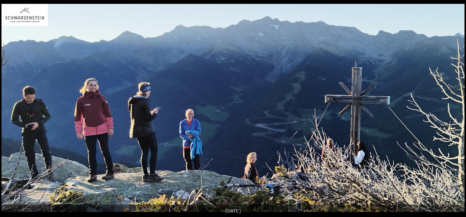
click at [452, 113] on button "Next slide" at bounding box center [457, 112] width 12 height 12
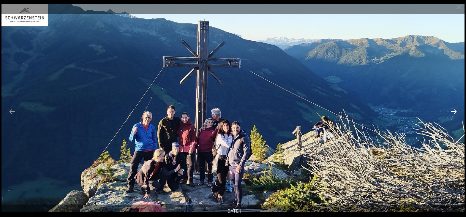
click at [452, 113] on button "Next slide" at bounding box center [454, 112] width 12 height 12
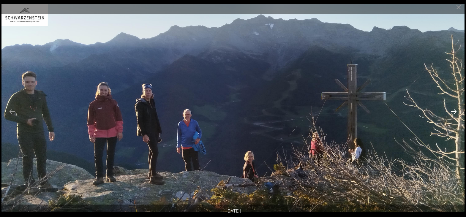
click at [452, 113] on button "Next slide" at bounding box center [454, 112] width 12 height 12
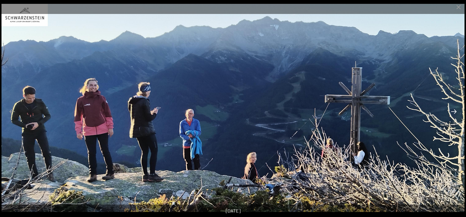
click at [452, 113] on button "Next slide" at bounding box center [454, 112] width 12 height 12
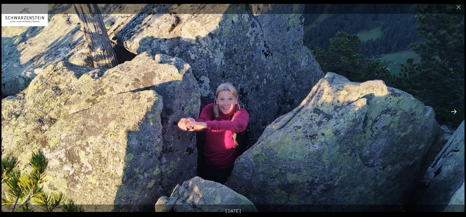
click at [452, 113] on button "Next slide" at bounding box center [454, 112] width 12 height 12
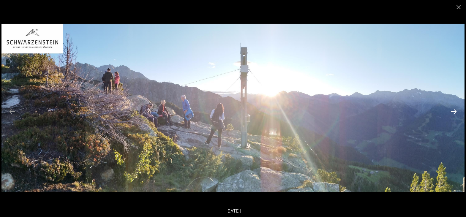
click at [452, 113] on button "Next slide" at bounding box center [454, 112] width 12 height 12
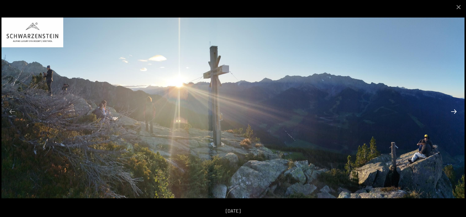
click at [452, 113] on button "Next slide" at bounding box center [454, 112] width 12 height 12
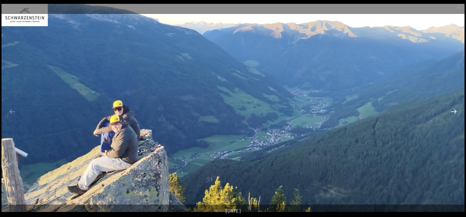
click at [452, 113] on button "Next slide" at bounding box center [454, 112] width 12 height 12
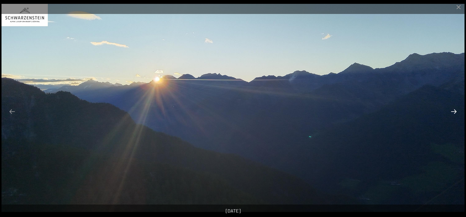
click at [452, 113] on button "Next slide" at bounding box center [454, 112] width 12 height 12
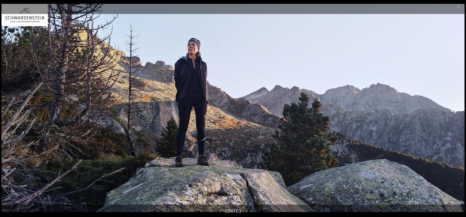
click at [452, 113] on button "Next slide" at bounding box center [454, 112] width 12 height 12
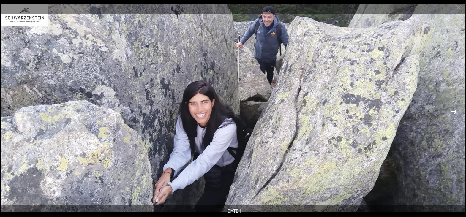
click at [452, 113] on button "Next slide" at bounding box center [454, 112] width 12 height 12
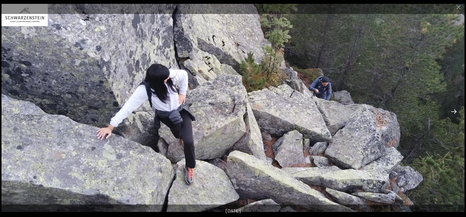
click at [452, 113] on button "Next slide" at bounding box center [454, 112] width 12 height 12
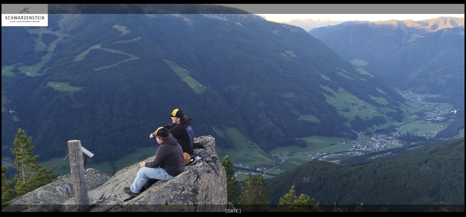
click at [452, 113] on button "Next slide" at bounding box center [454, 112] width 12 height 12
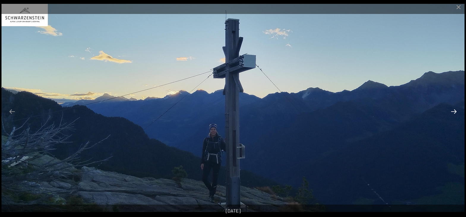
click at [452, 113] on button "Next slide" at bounding box center [454, 112] width 12 height 12
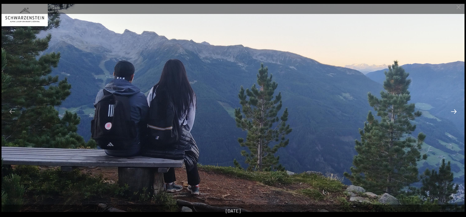
click at [452, 113] on button "Next slide" at bounding box center [454, 112] width 12 height 12
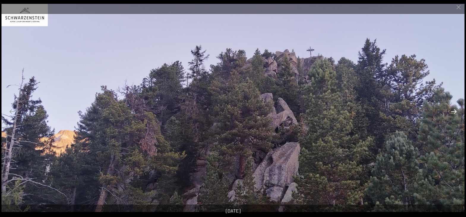
click at [452, 113] on button "Next slide" at bounding box center [454, 112] width 12 height 12
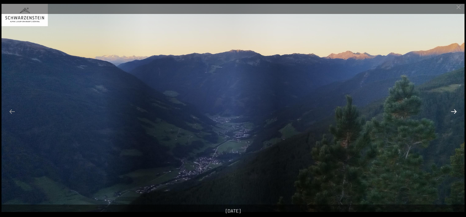
click at [452, 113] on button "Next slide" at bounding box center [454, 112] width 12 height 12
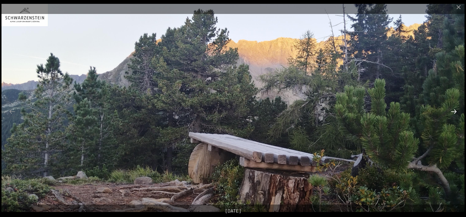
click at [452, 113] on button "Next slide" at bounding box center [454, 112] width 12 height 12
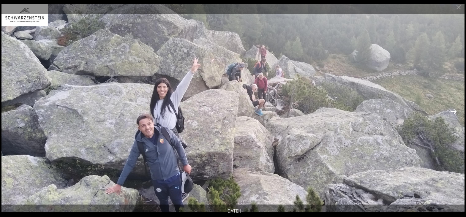
click at [452, 113] on button "Next slide" at bounding box center [454, 112] width 12 height 12
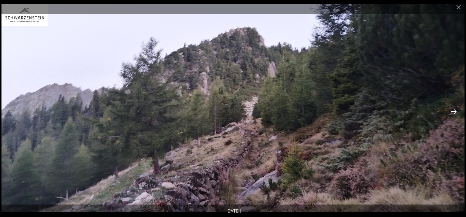
click at [452, 113] on button "Next slide" at bounding box center [454, 112] width 12 height 12
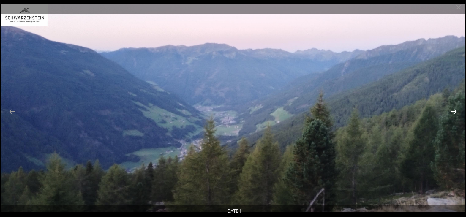
click at [452, 113] on button "Next slide" at bounding box center [454, 112] width 12 height 12
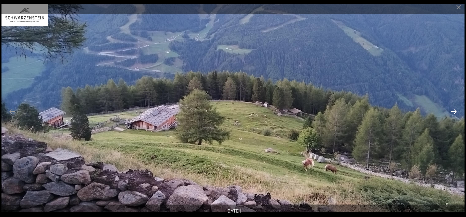
click at [452, 113] on button "Next slide" at bounding box center [454, 112] width 12 height 12
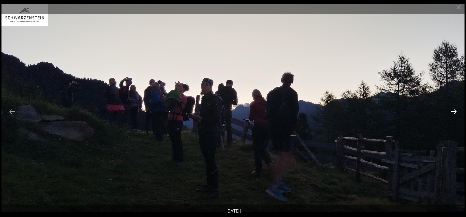
click at [452, 113] on button "Next slide" at bounding box center [454, 112] width 12 height 12
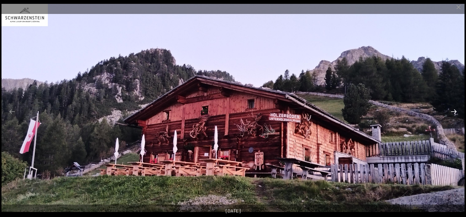
click at [452, 113] on button "Next slide" at bounding box center [454, 112] width 12 height 12
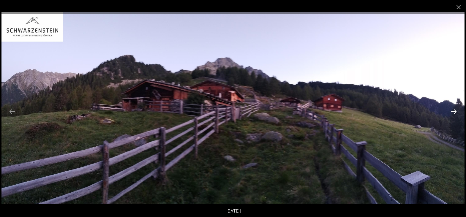
click at [452, 113] on button "Next slide" at bounding box center [454, 112] width 12 height 12
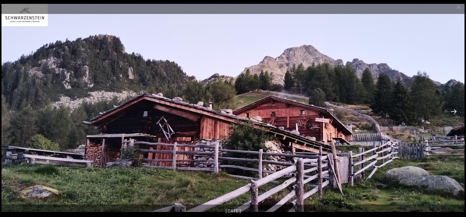
click at [452, 113] on button "Next slide" at bounding box center [454, 112] width 12 height 12
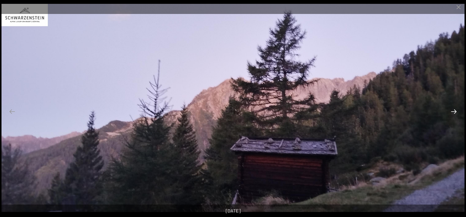
click at [452, 113] on button "Next slide" at bounding box center [454, 112] width 12 height 12
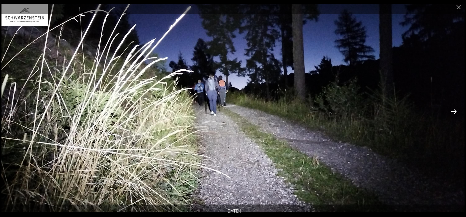
click at [452, 113] on button "Next slide" at bounding box center [454, 112] width 12 height 12
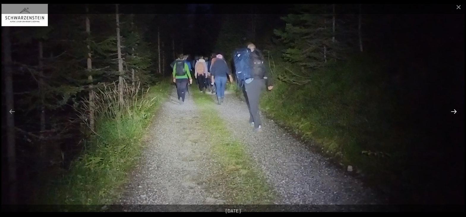
click at [452, 113] on button "Next slide" at bounding box center [454, 112] width 12 height 12
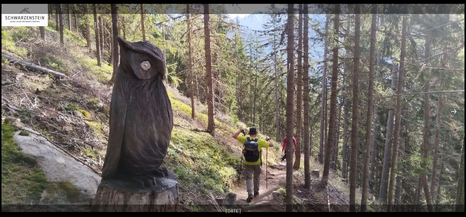
click at [452, 113] on button "Next slide" at bounding box center [454, 112] width 12 height 12
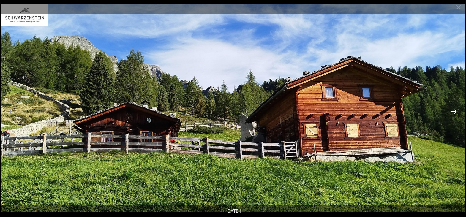
click at [452, 113] on button "Next slide" at bounding box center [454, 112] width 12 height 12
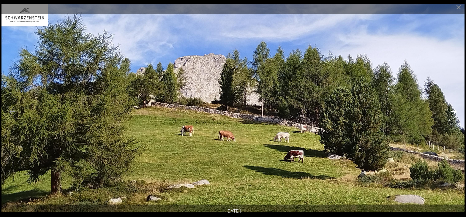
click at [452, 113] on button "Next slide" at bounding box center [454, 112] width 12 height 12
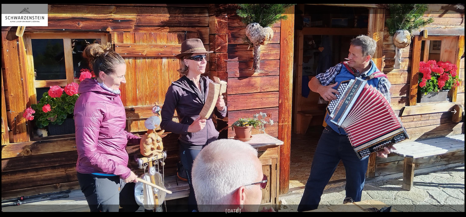
click at [452, 113] on button "Next slide" at bounding box center [454, 112] width 12 height 12
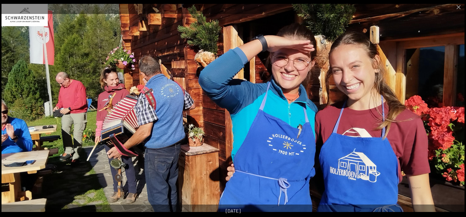
click at [452, 113] on button "Next slide" at bounding box center [454, 112] width 12 height 12
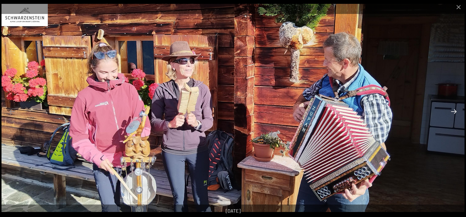
click at [452, 113] on button "Next slide" at bounding box center [454, 112] width 12 height 12
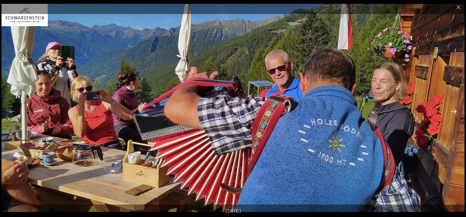
click at [452, 113] on button "Next slide" at bounding box center [454, 112] width 12 height 12
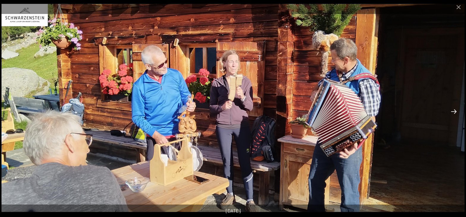
click at [452, 113] on button "Next slide" at bounding box center [454, 112] width 12 height 12
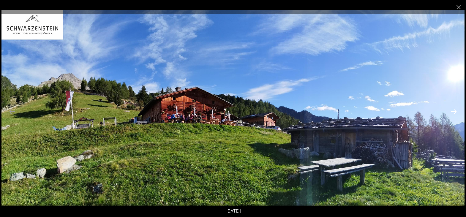
click at [452, 113] on button "Next slide" at bounding box center [454, 112] width 12 height 12
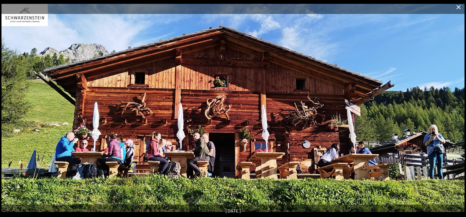
click at [458, 10] on button "Close gallery" at bounding box center [458, 7] width 15 height 14
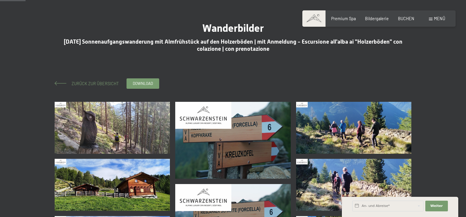
click at [83, 82] on span "Zurück zur Übersicht" at bounding box center [92, 83] width 51 height 5
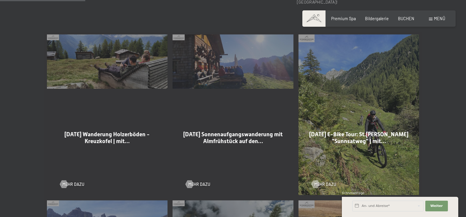
scroll to position [303, 0]
click at [72, 181] on span "Mehr dazu" at bounding box center [79, 184] width 22 height 6
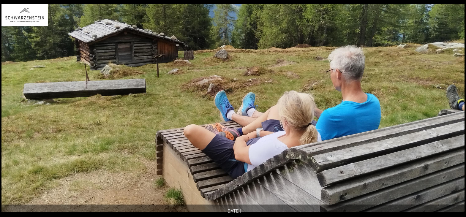
click at [453, 111] on button "Next slide" at bounding box center [457, 112] width 12 height 12
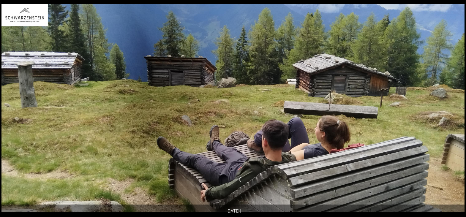
click at [453, 111] on button "Next slide" at bounding box center [457, 112] width 12 height 12
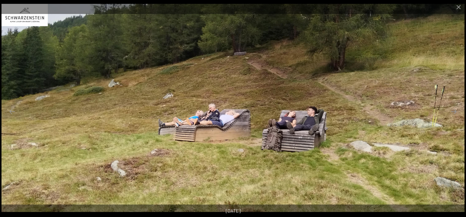
click at [453, 111] on button "Next slide" at bounding box center [454, 112] width 12 height 12
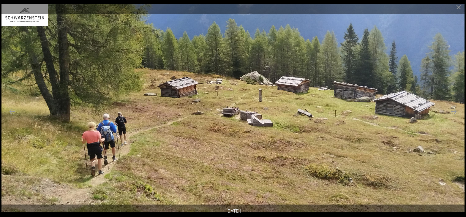
click at [453, 111] on button "Next slide" at bounding box center [454, 112] width 12 height 12
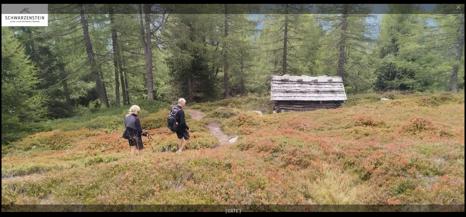
click at [453, 111] on button "Next slide" at bounding box center [454, 112] width 12 height 12
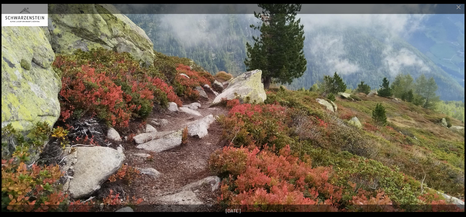
click at [453, 111] on button "Next slide" at bounding box center [454, 112] width 12 height 12
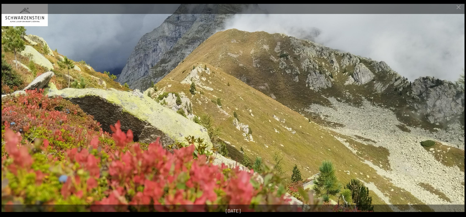
click at [453, 111] on button "Next slide" at bounding box center [454, 112] width 12 height 12
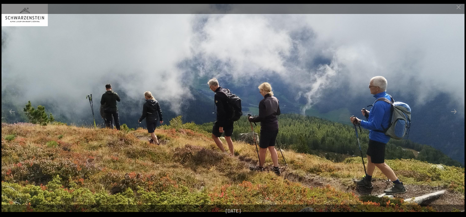
click at [453, 111] on button "Next slide" at bounding box center [454, 112] width 12 height 12
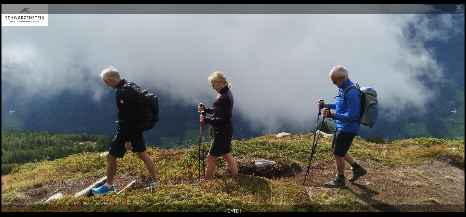
click at [453, 111] on button "Next slide" at bounding box center [454, 112] width 12 height 12
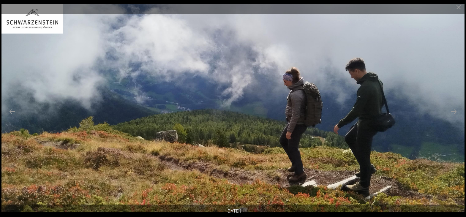
click at [453, 111] on button "Next slide" at bounding box center [454, 112] width 12 height 12
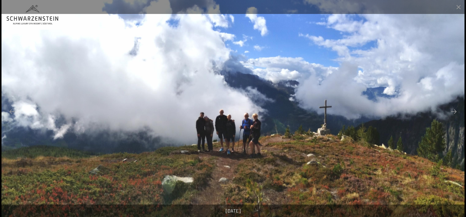
click at [453, 111] on button "Next slide" at bounding box center [454, 112] width 12 height 12
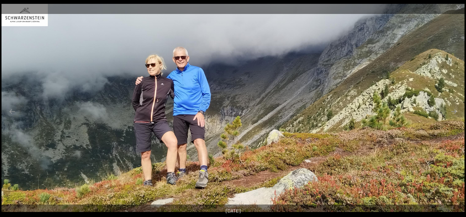
click at [453, 111] on button "Next slide" at bounding box center [454, 112] width 12 height 12
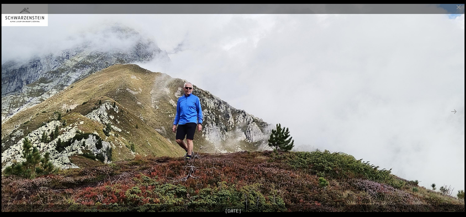
click at [453, 111] on button "Next slide" at bounding box center [454, 112] width 12 height 12
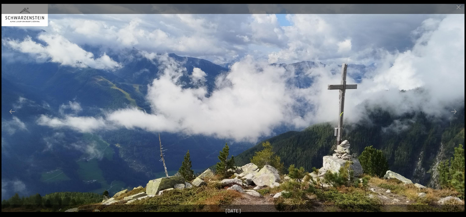
click at [453, 111] on button "Next slide" at bounding box center [454, 112] width 12 height 12
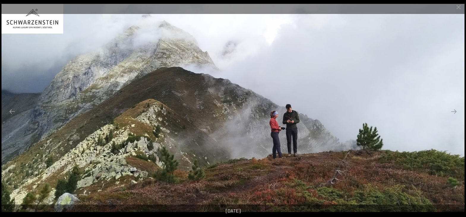
click at [453, 111] on button "Next slide" at bounding box center [454, 112] width 12 height 12
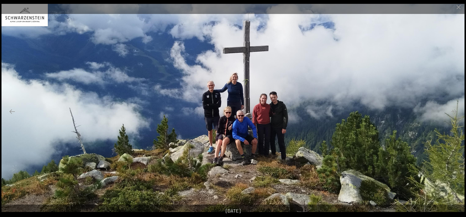
click at [453, 111] on button "Next slide" at bounding box center [454, 112] width 12 height 12
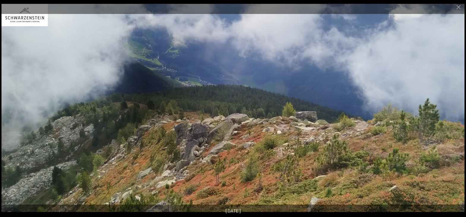
click at [453, 111] on button "Next slide" at bounding box center [454, 112] width 12 height 12
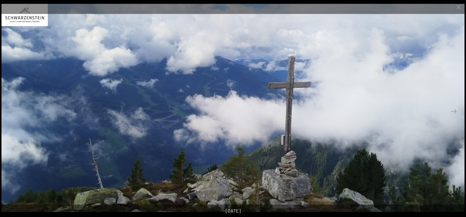
click at [453, 111] on button "Next slide" at bounding box center [454, 112] width 12 height 12
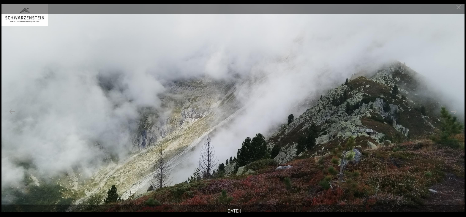
click at [453, 111] on button "Next slide" at bounding box center [454, 112] width 12 height 12
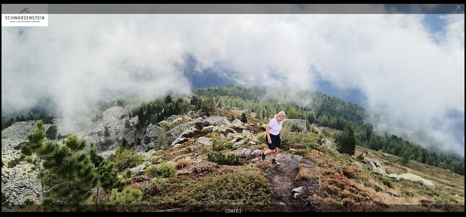
click at [453, 111] on button "Next slide" at bounding box center [454, 112] width 12 height 12
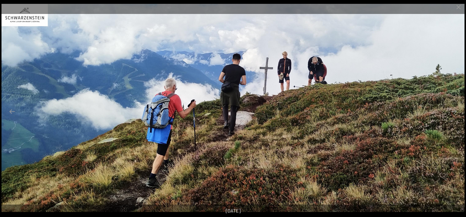
click at [453, 111] on button "Next slide" at bounding box center [454, 112] width 12 height 12
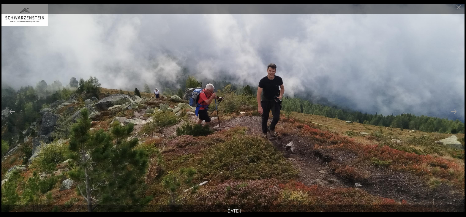
click at [453, 111] on button "Next slide" at bounding box center [454, 112] width 12 height 12
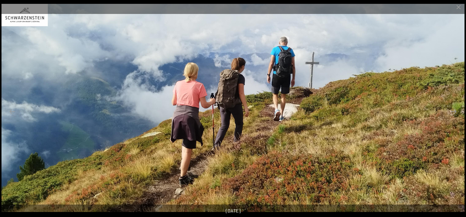
click at [453, 111] on button "Next slide" at bounding box center [454, 112] width 12 height 12
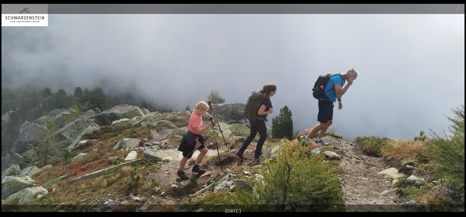
click at [453, 111] on button "Next slide" at bounding box center [454, 112] width 12 height 12
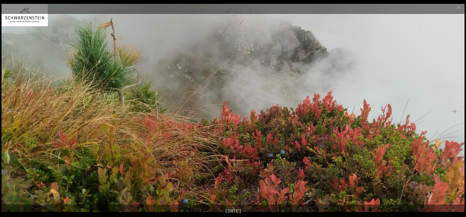
click at [453, 111] on button "Next slide" at bounding box center [454, 112] width 12 height 12
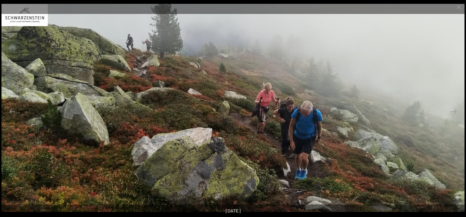
click at [453, 111] on button "Next slide" at bounding box center [454, 112] width 12 height 12
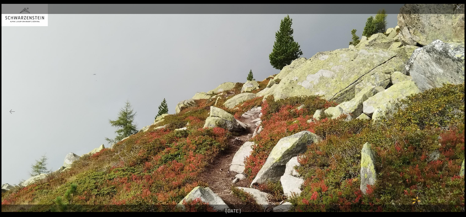
click at [453, 111] on button "Next slide" at bounding box center [454, 112] width 12 height 12
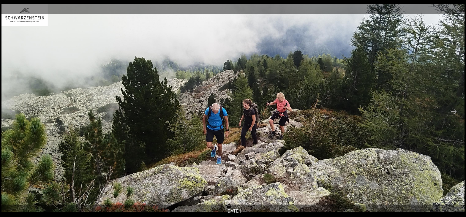
click at [453, 111] on button "Next slide" at bounding box center [454, 112] width 12 height 12
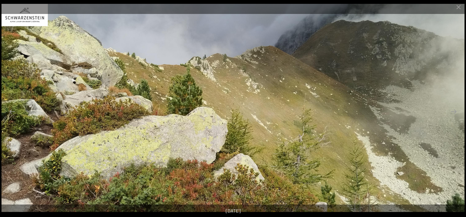
click at [453, 111] on button "Next slide" at bounding box center [454, 112] width 12 height 12
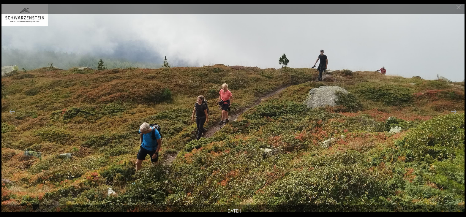
click at [453, 111] on button "Next slide" at bounding box center [454, 112] width 12 height 12
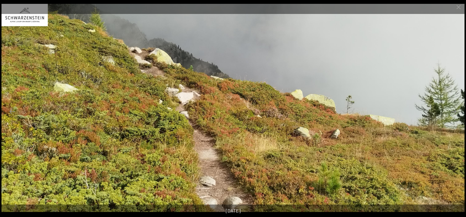
click at [453, 111] on button "Next slide" at bounding box center [454, 112] width 12 height 12
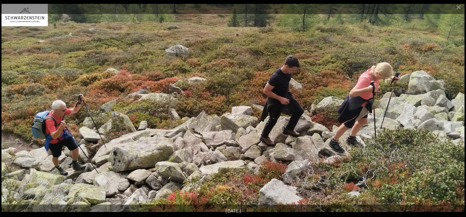
click at [453, 111] on button "Next slide" at bounding box center [454, 112] width 12 height 12
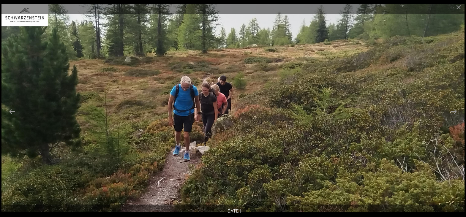
click at [453, 111] on button "Next slide" at bounding box center [454, 112] width 12 height 12
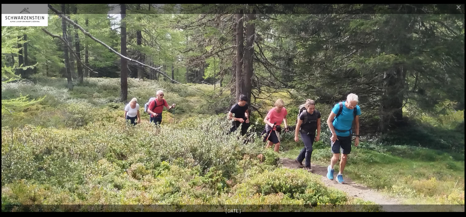
click at [453, 111] on button "Next slide" at bounding box center [454, 112] width 12 height 12
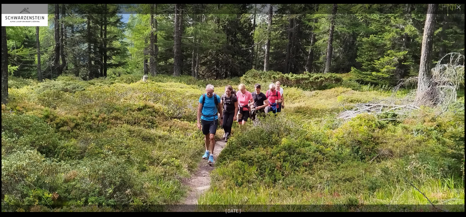
click at [453, 111] on button "Next slide" at bounding box center [454, 112] width 12 height 12
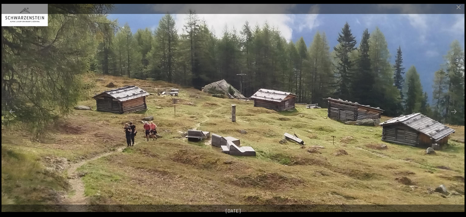
click at [453, 111] on button "Next slide" at bounding box center [454, 112] width 12 height 12
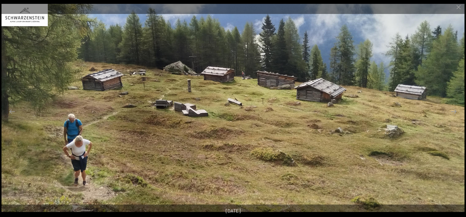
click at [453, 111] on button "Next slide" at bounding box center [454, 112] width 12 height 12
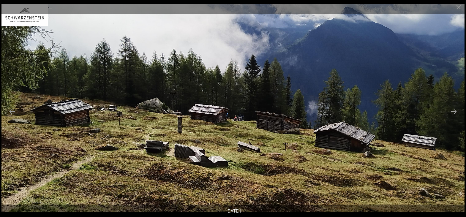
click at [453, 111] on button "Next slide" at bounding box center [454, 112] width 12 height 12
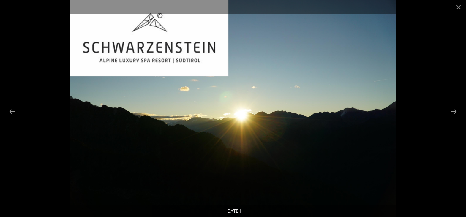
click at [453, 111] on button "Next slide" at bounding box center [454, 112] width 12 height 12
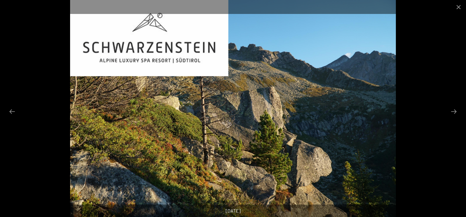
click at [453, 111] on button "Next slide" at bounding box center [454, 112] width 12 height 12
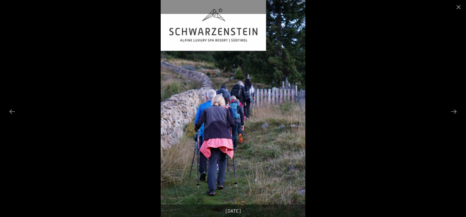
click at [453, 111] on button "Next slide" at bounding box center [454, 112] width 12 height 12
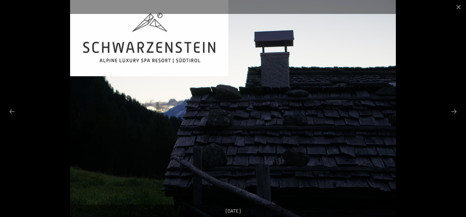
click at [453, 111] on button "Next slide" at bounding box center [454, 112] width 12 height 12
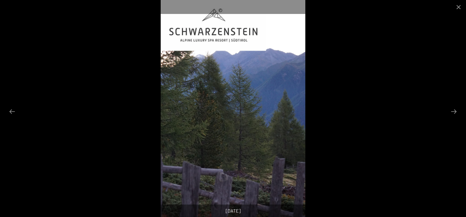
click at [453, 111] on button "Next slide" at bounding box center [454, 112] width 12 height 12
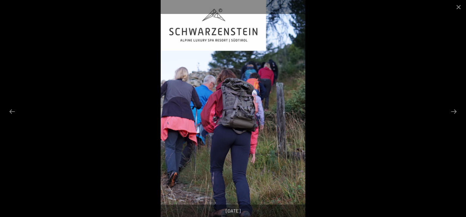
click at [453, 111] on button "Next slide" at bounding box center [454, 112] width 12 height 12
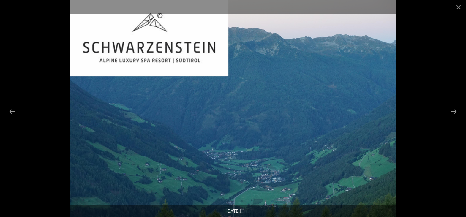
click at [453, 111] on button "Next slide" at bounding box center [454, 112] width 12 height 12
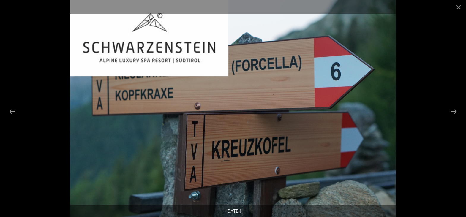
click at [453, 111] on button "Next slide" at bounding box center [454, 112] width 12 height 12
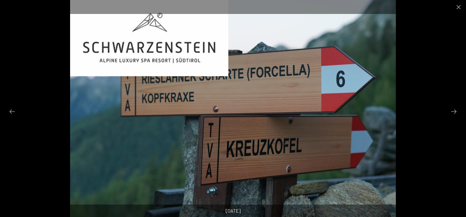
click at [453, 111] on button "Next slide" at bounding box center [454, 112] width 12 height 12
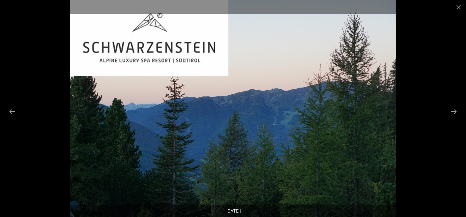
click at [453, 111] on button "Next slide" at bounding box center [454, 112] width 12 height 12
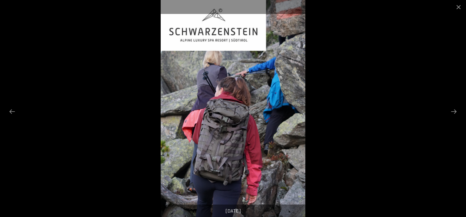
click at [453, 111] on button "Next slide" at bounding box center [454, 112] width 12 height 12
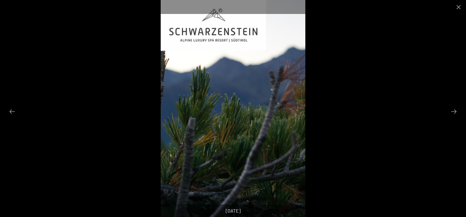
click at [453, 111] on button "Next slide" at bounding box center [454, 112] width 12 height 12
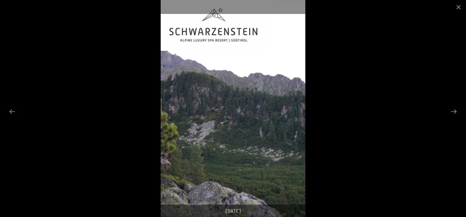
click at [453, 111] on button "Next slide" at bounding box center [454, 112] width 12 height 12
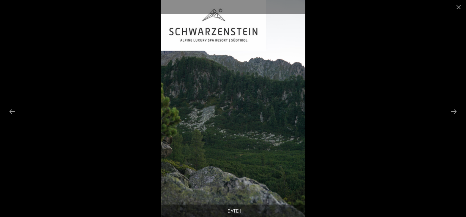
click at [453, 111] on button "Next slide" at bounding box center [454, 112] width 12 height 12
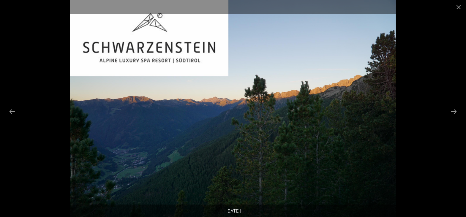
click at [453, 111] on button "Next slide" at bounding box center [454, 112] width 12 height 12
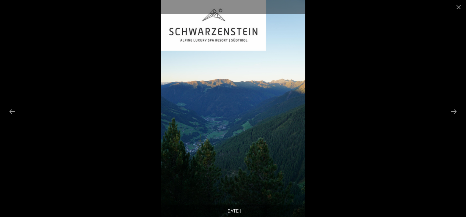
click at [453, 111] on button "Next slide" at bounding box center [454, 112] width 12 height 12
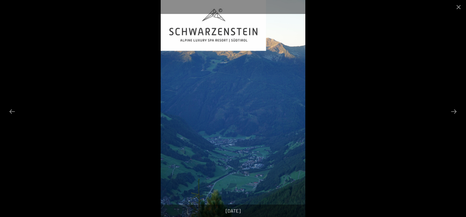
click at [453, 111] on button "Next slide" at bounding box center [454, 112] width 12 height 12
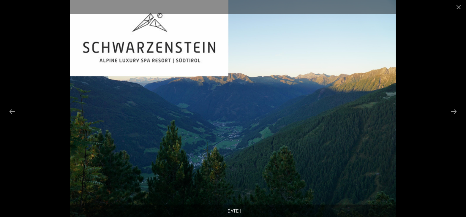
click at [453, 111] on button "Next slide" at bounding box center [454, 112] width 12 height 12
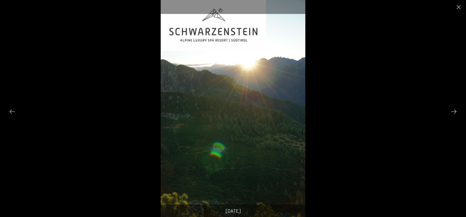
click at [453, 111] on button "Next slide" at bounding box center [454, 112] width 12 height 12
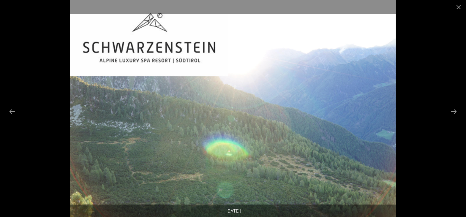
click at [453, 111] on button "Next slide" at bounding box center [454, 112] width 12 height 12
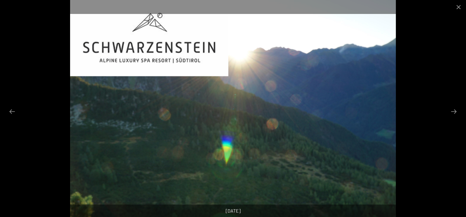
click at [453, 111] on button "Next slide" at bounding box center [454, 112] width 12 height 12
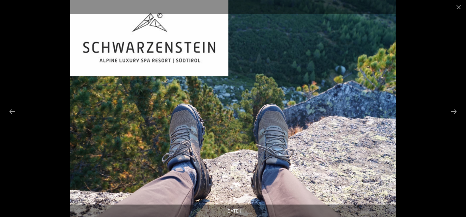
click at [453, 111] on button "Next slide" at bounding box center [454, 112] width 12 height 12
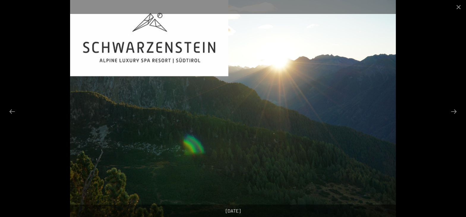
click at [453, 111] on button "Next slide" at bounding box center [454, 112] width 12 height 12
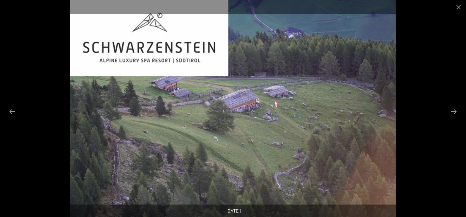
click at [453, 111] on button "Next slide" at bounding box center [454, 112] width 12 height 12
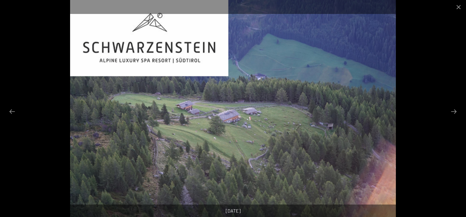
click at [453, 111] on button "Next slide" at bounding box center [454, 112] width 12 height 12
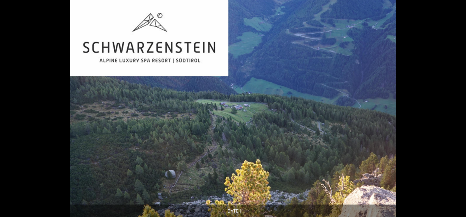
click at [453, 111] on button "Next slide" at bounding box center [457, 112] width 12 height 12
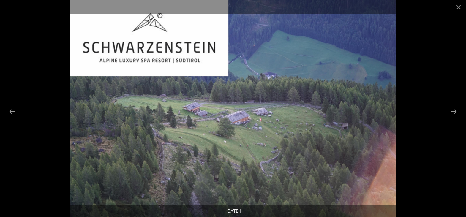
click at [453, 111] on button "Next slide" at bounding box center [454, 112] width 12 height 12
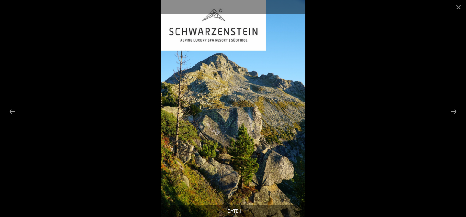
click at [453, 111] on button "Next slide" at bounding box center [454, 112] width 12 height 12
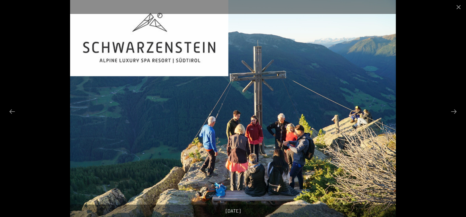
click at [453, 111] on button "Next slide" at bounding box center [454, 112] width 12 height 12
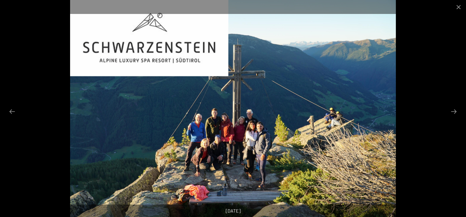
click at [453, 111] on button "Next slide" at bounding box center [454, 112] width 12 height 12
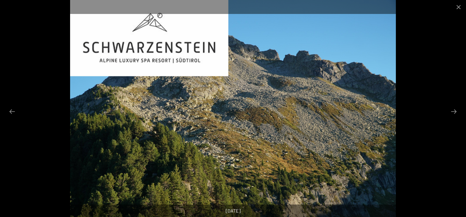
click at [453, 111] on button "Next slide" at bounding box center [454, 112] width 12 height 12
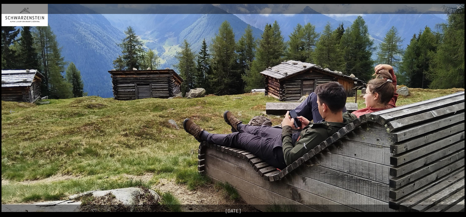
click at [453, 111] on button "Next slide" at bounding box center [454, 112] width 12 height 12
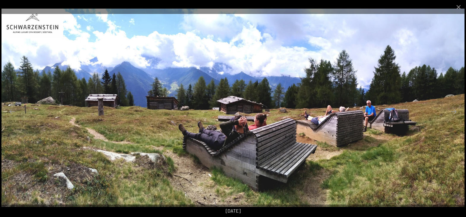
click at [453, 111] on button "Next slide" at bounding box center [454, 112] width 12 height 12
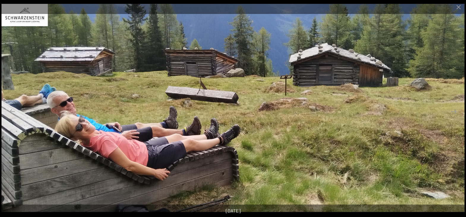
click at [453, 111] on button "Next slide" at bounding box center [454, 112] width 12 height 12
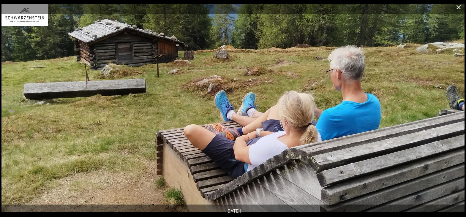
click at [460, 8] on button "Close gallery" at bounding box center [458, 7] width 15 height 14
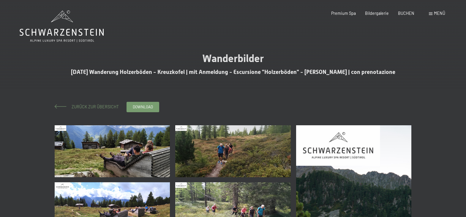
click at [97, 108] on span "Zurück zur Übersicht" at bounding box center [92, 106] width 51 height 5
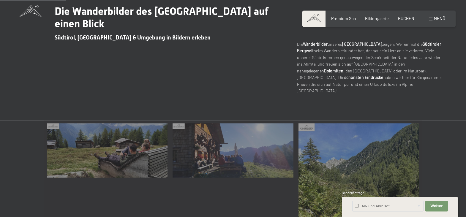
scroll to position [212, 0]
